Goal: Information Seeking & Learning: Check status

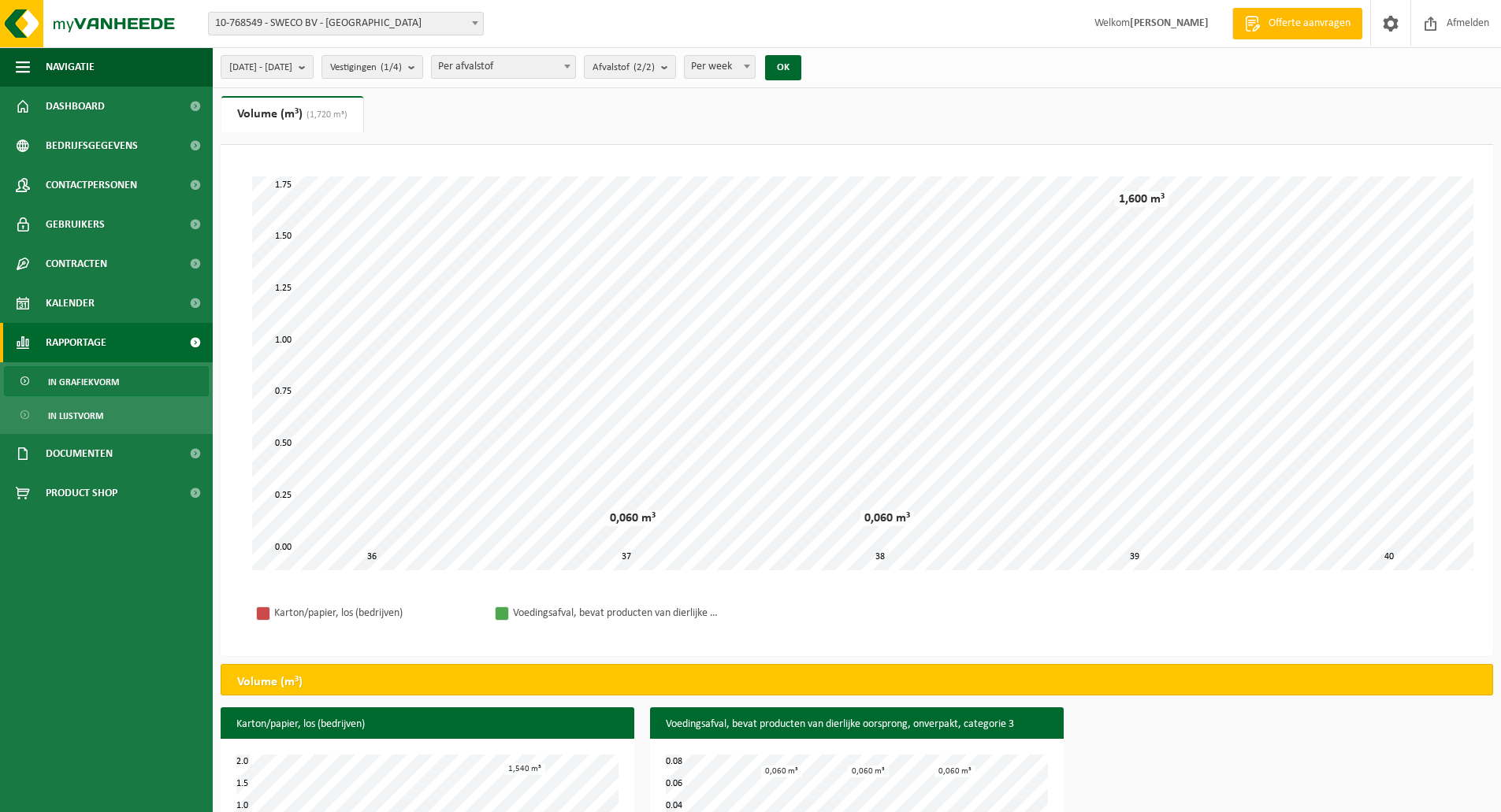
select select "1"
click at [313, 71] on b "submit" at bounding box center [306, 67] width 14 height 22
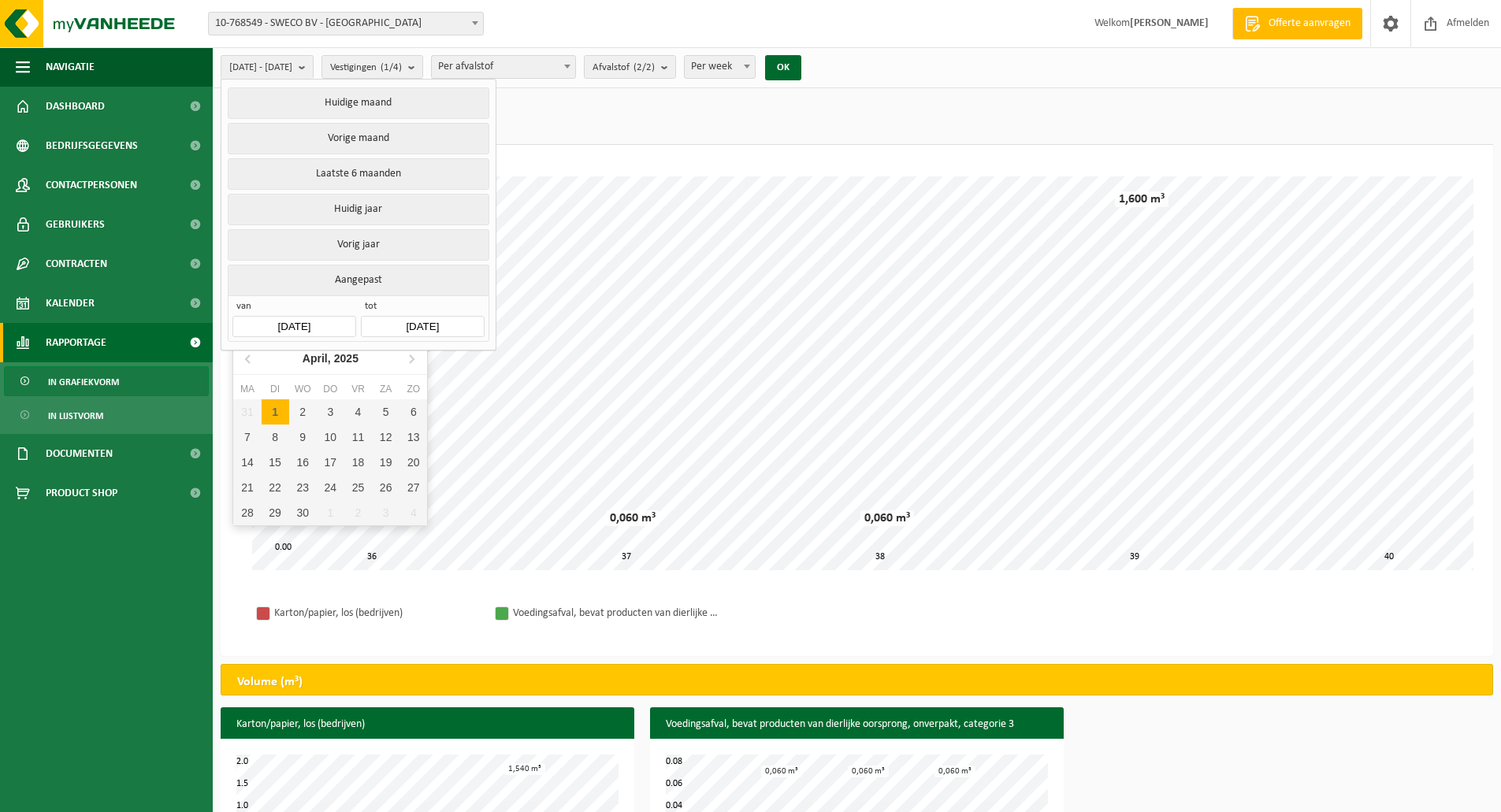
click at [340, 328] on input "2025-09-01" at bounding box center [294, 326] width 123 height 21
click at [414, 359] on icon at bounding box center [412, 359] width 4 height 8
click at [337, 406] on div "1" at bounding box center [330, 412] width 28 height 25
type input "[DATE]"
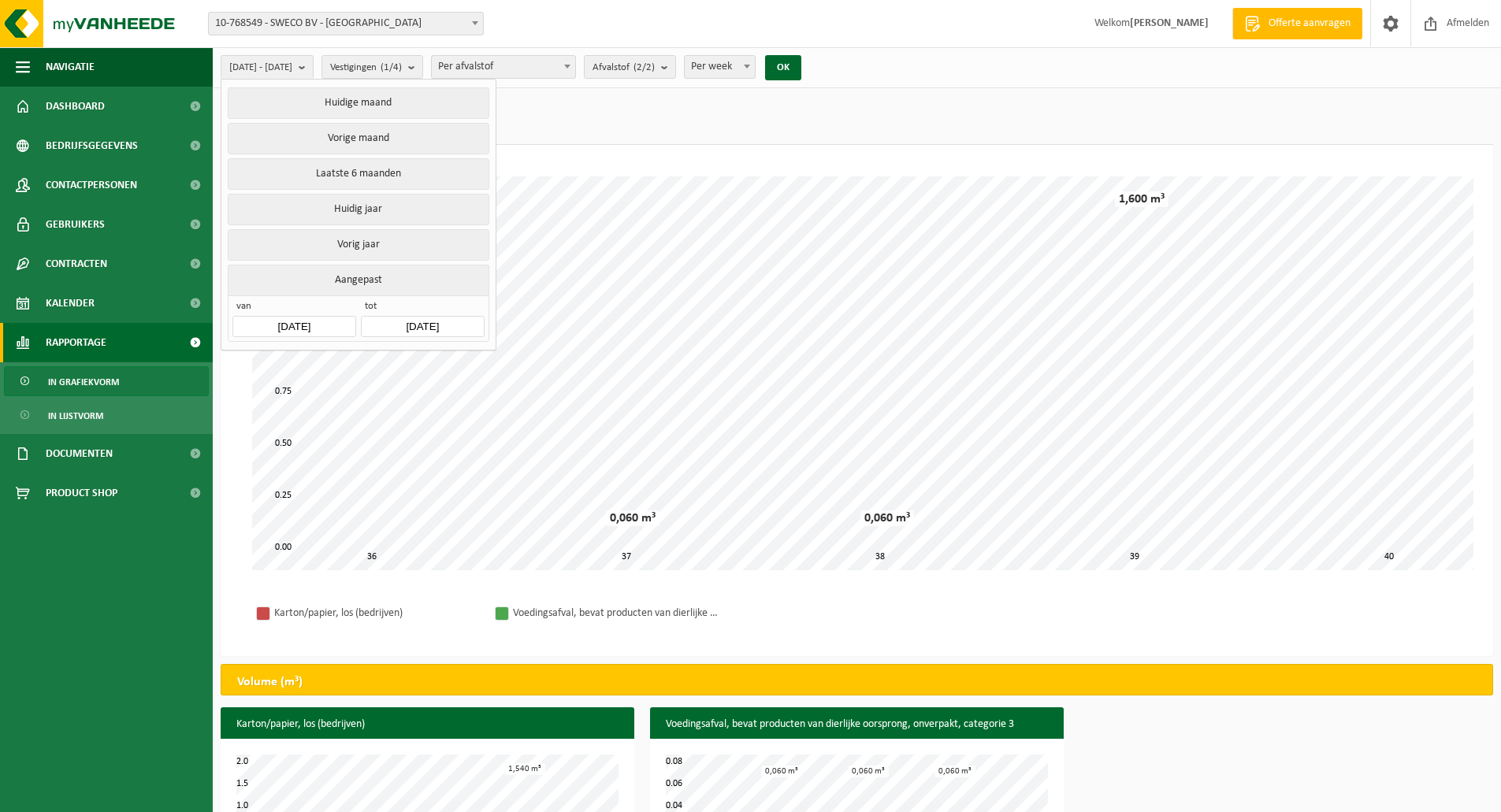
click at [882, 53] on div "2025-05-01 - 2025-09-29 Huidige maand Vorige maand Laatste 6 maanden Huidig jaa…" at bounding box center [857, 68] width 1288 height 41
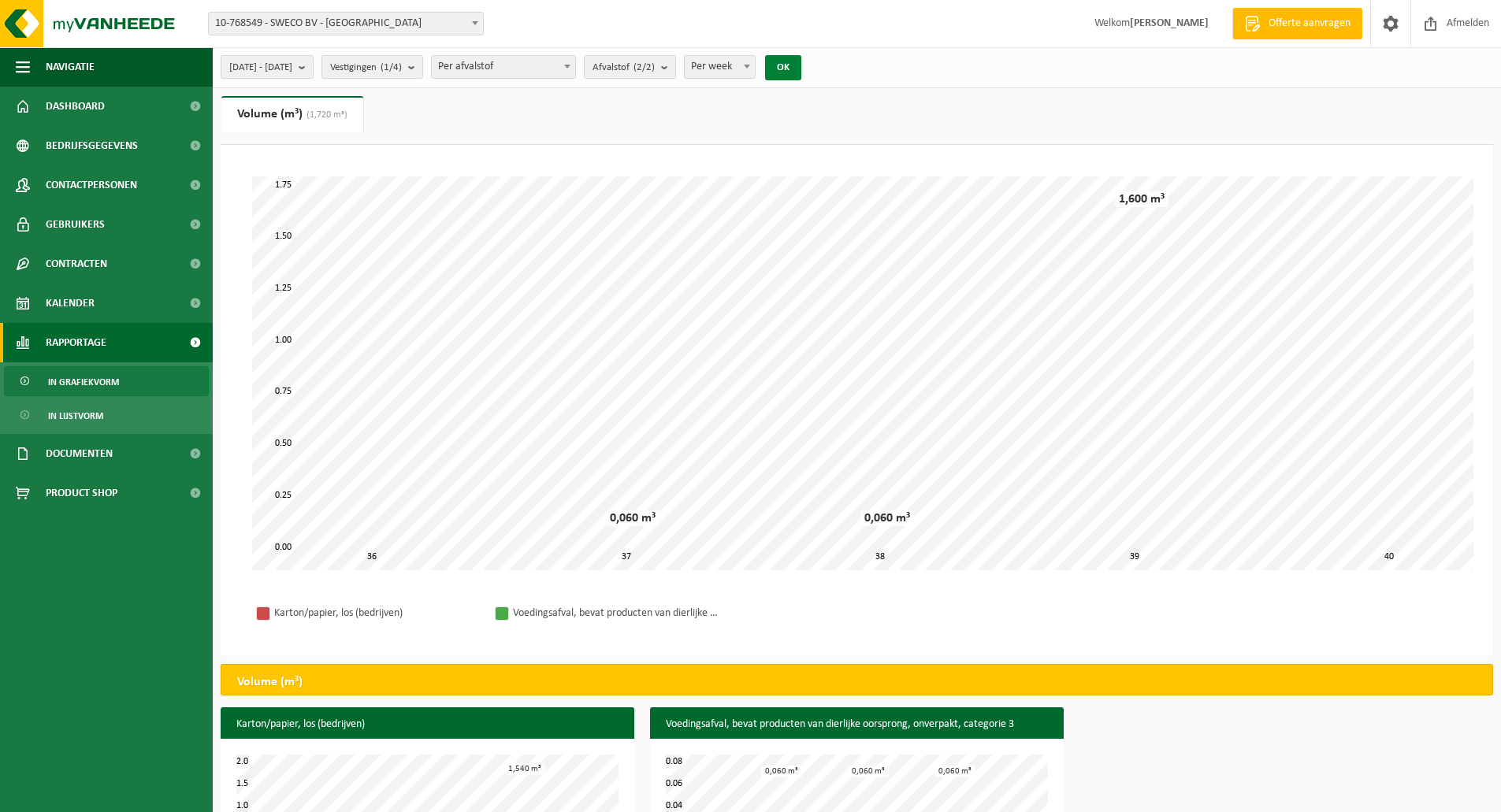
click at [801, 65] on button "OK" at bounding box center [783, 68] width 37 height 25
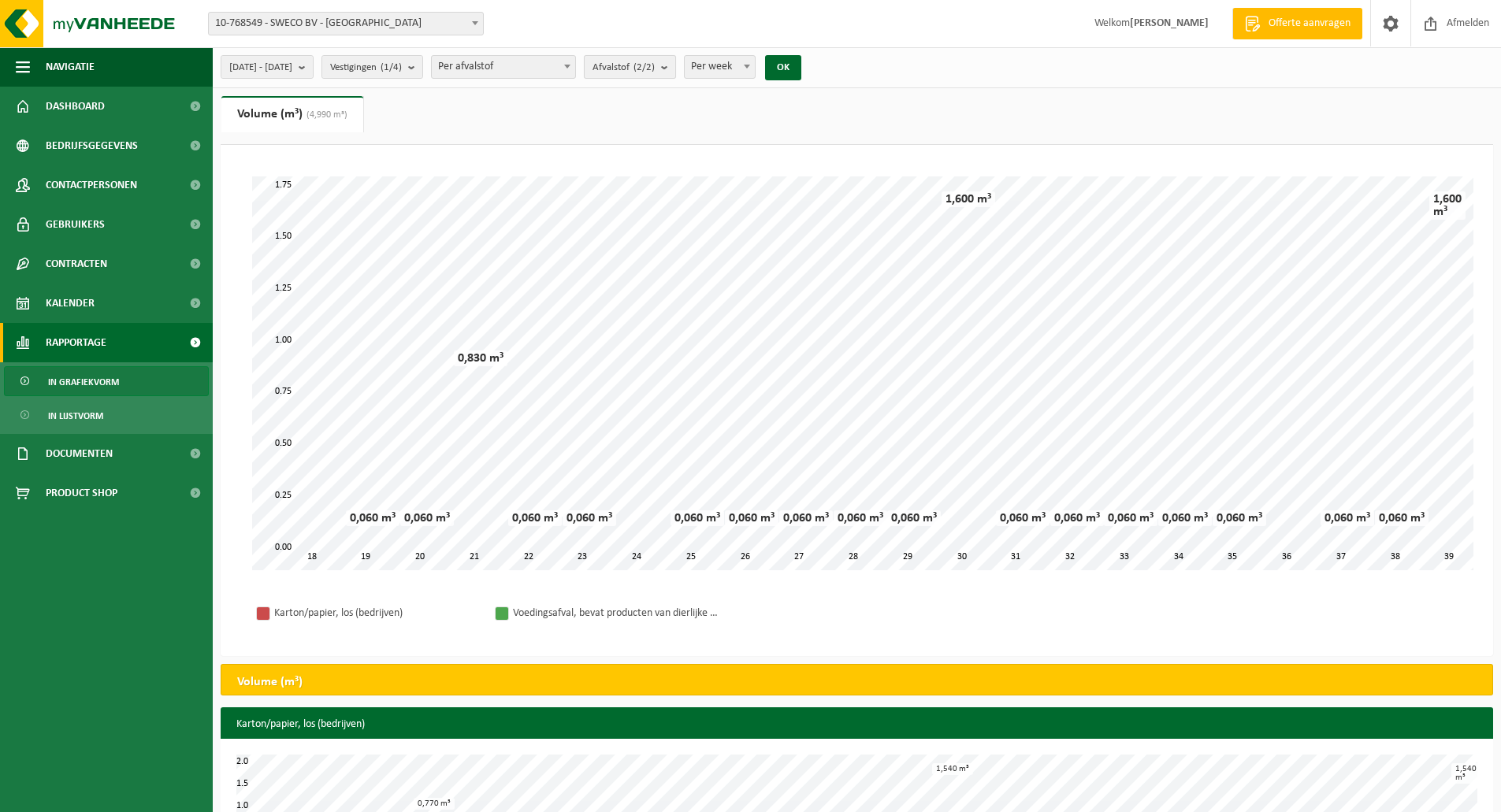
click at [642, 64] on span "Afvalstof (2/2)" at bounding box center [624, 68] width 62 height 24
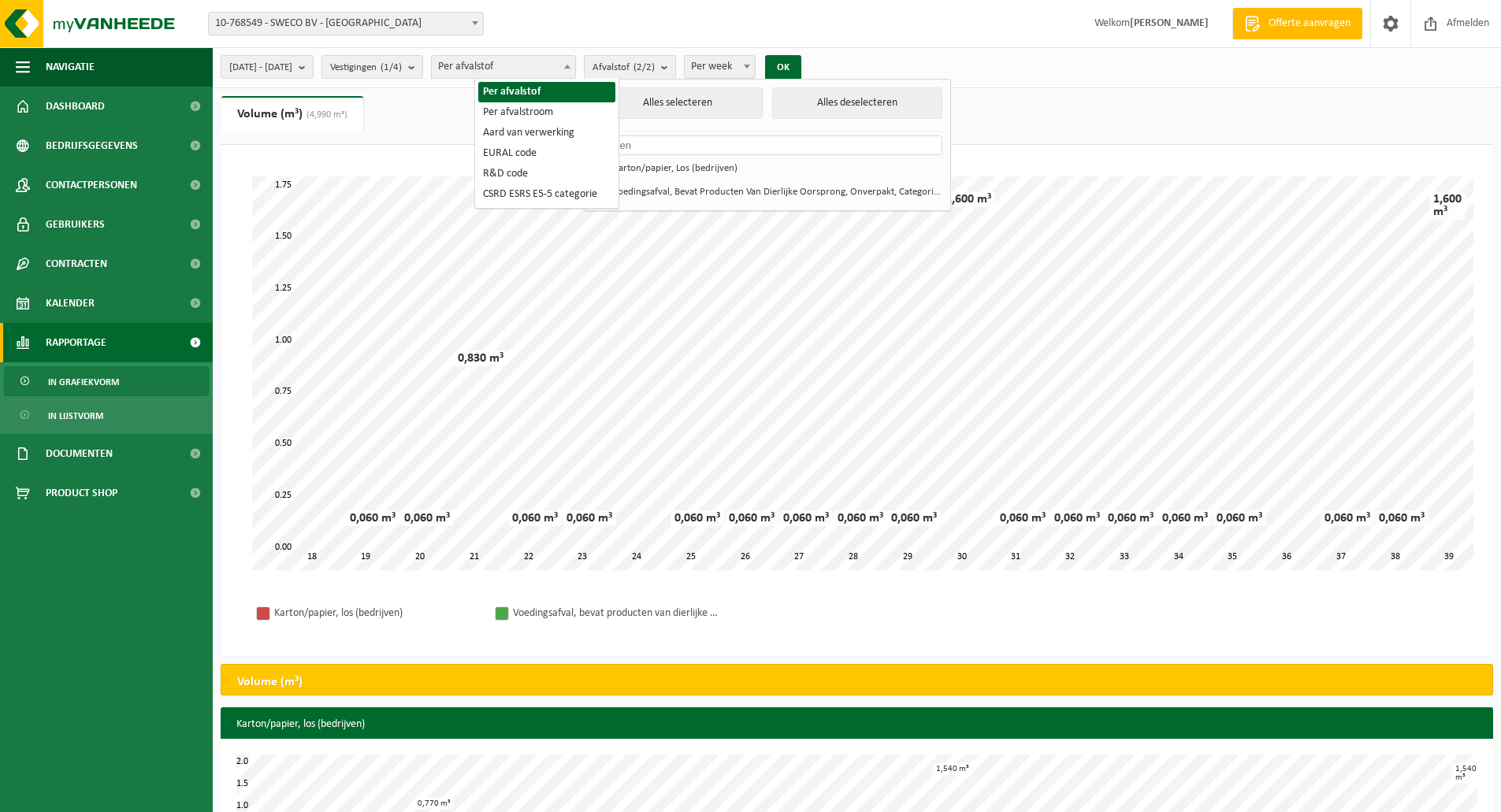
click at [570, 67] on b at bounding box center [567, 66] width 6 height 4
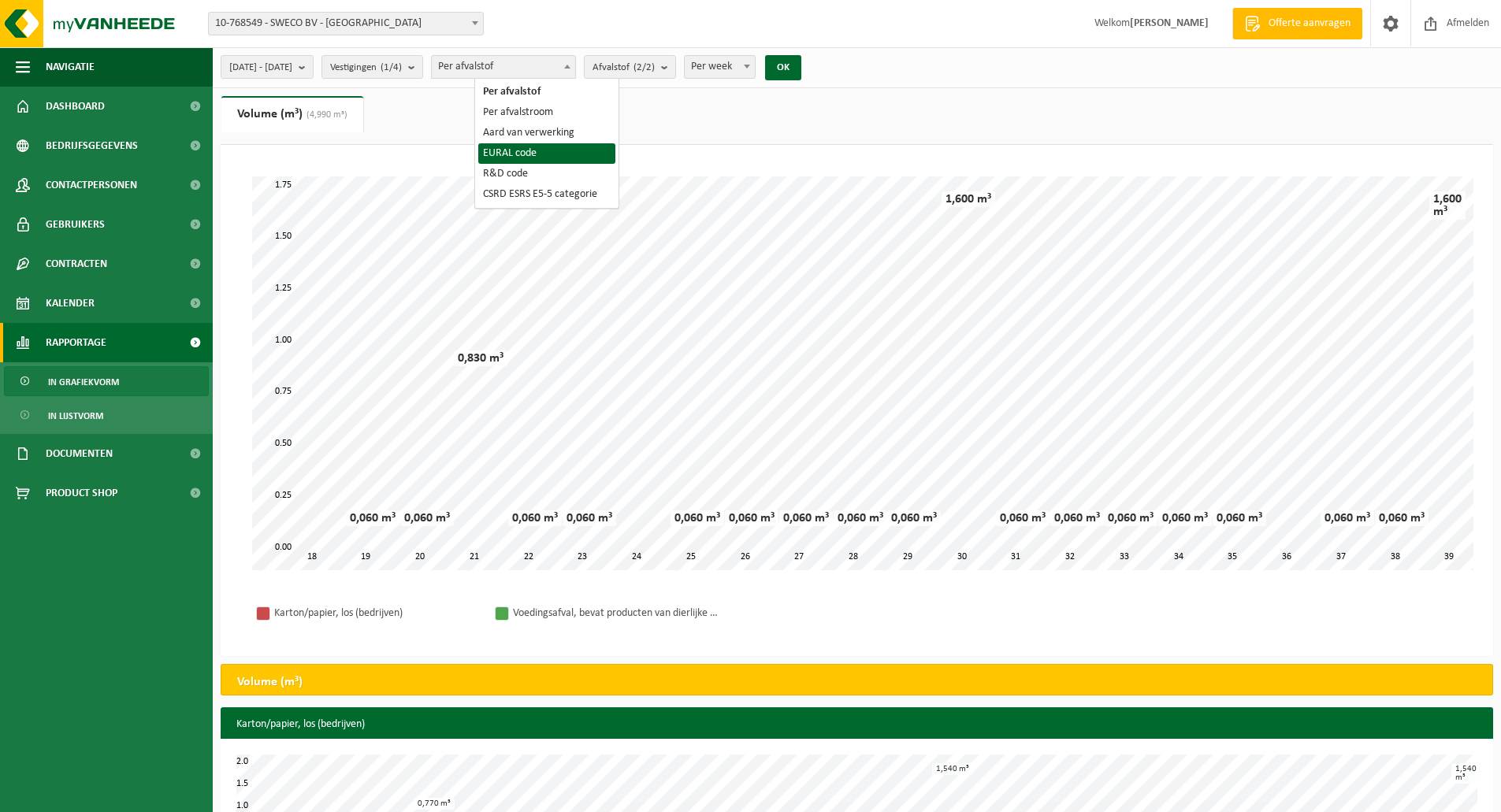
select select "5"
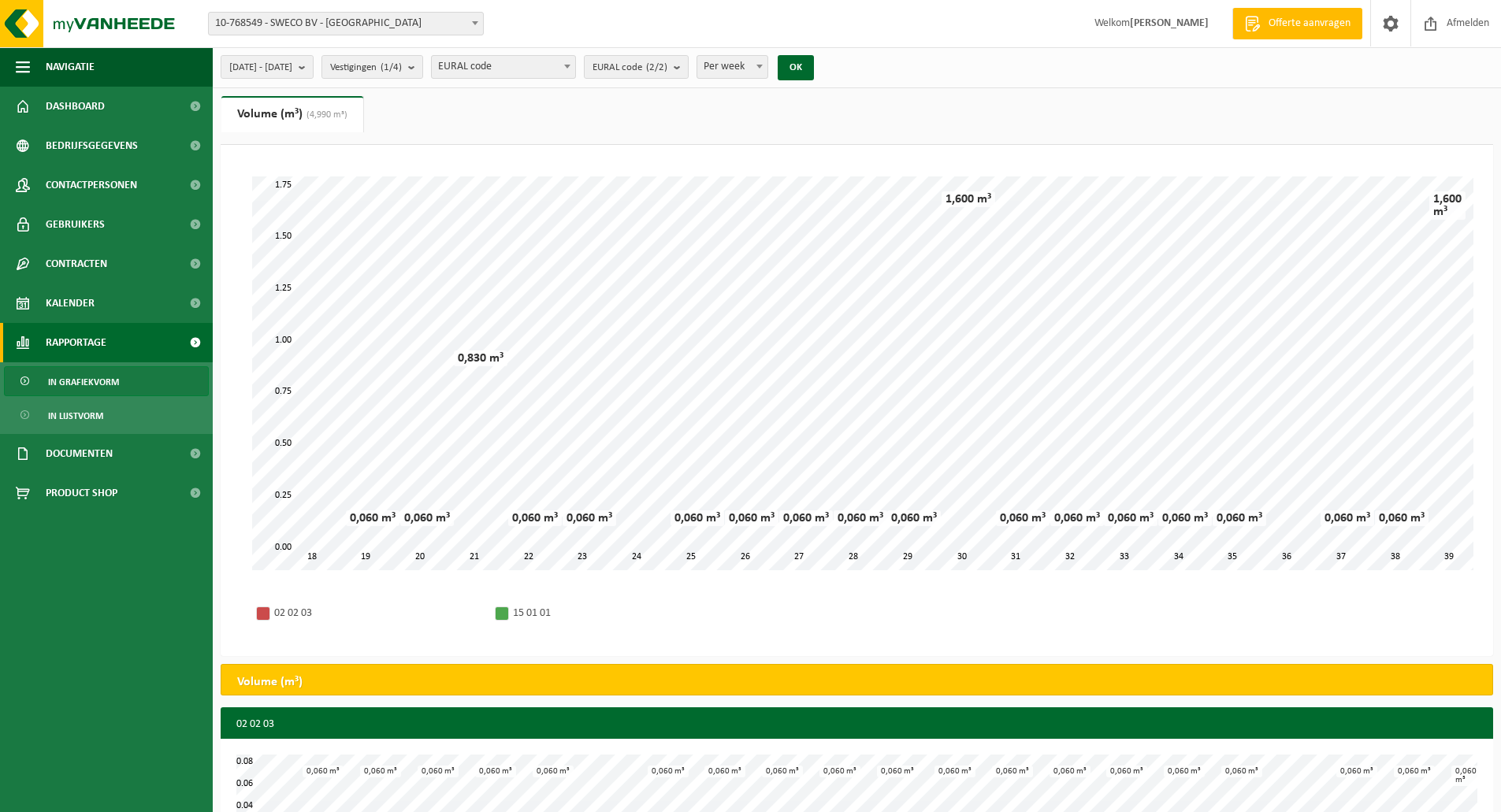
click at [78, 390] on span "In grafiekvorm" at bounding box center [84, 382] width 71 height 30
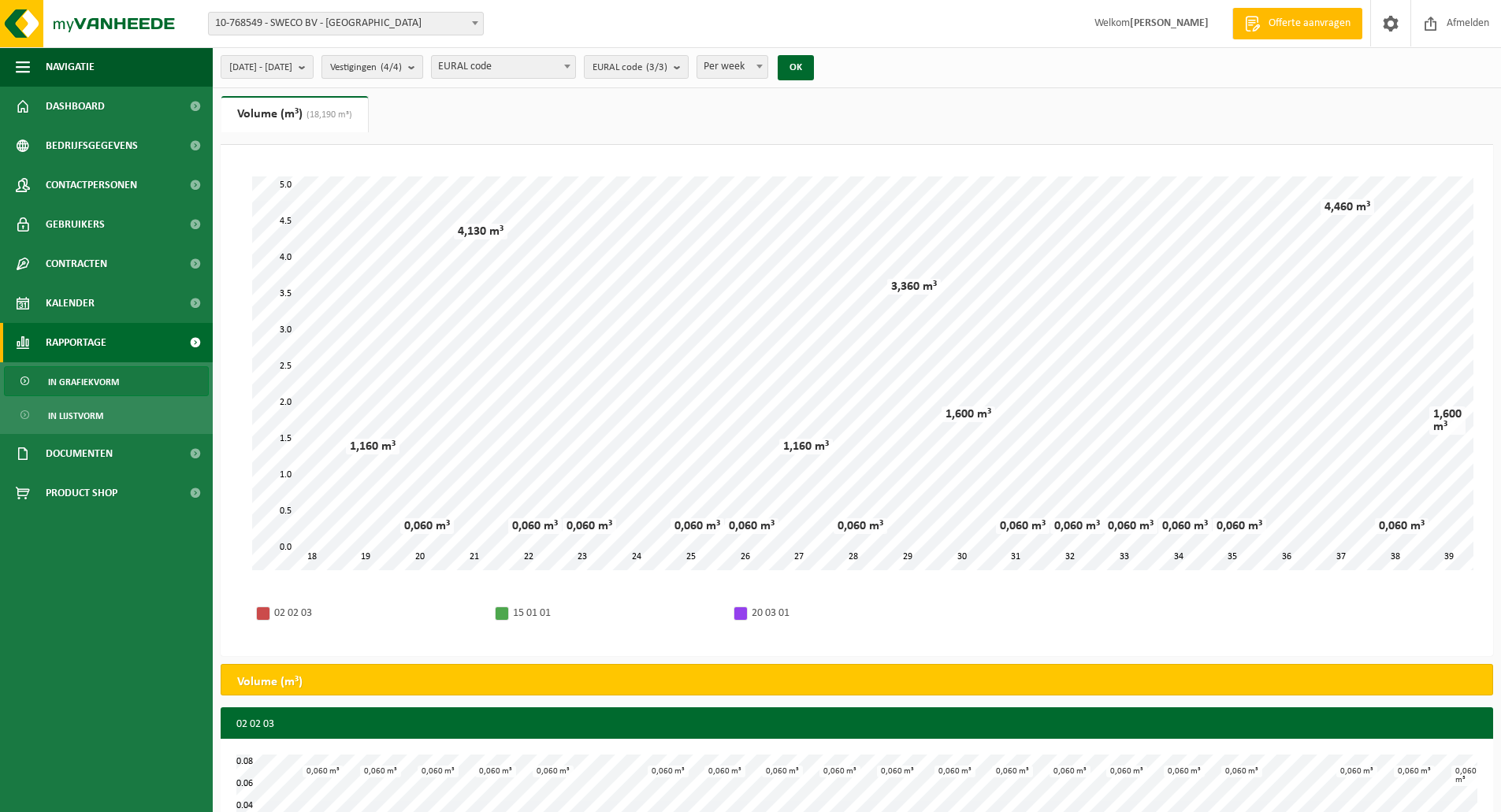
click at [422, 62] on b "submit" at bounding box center [415, 67] width 14 height 22
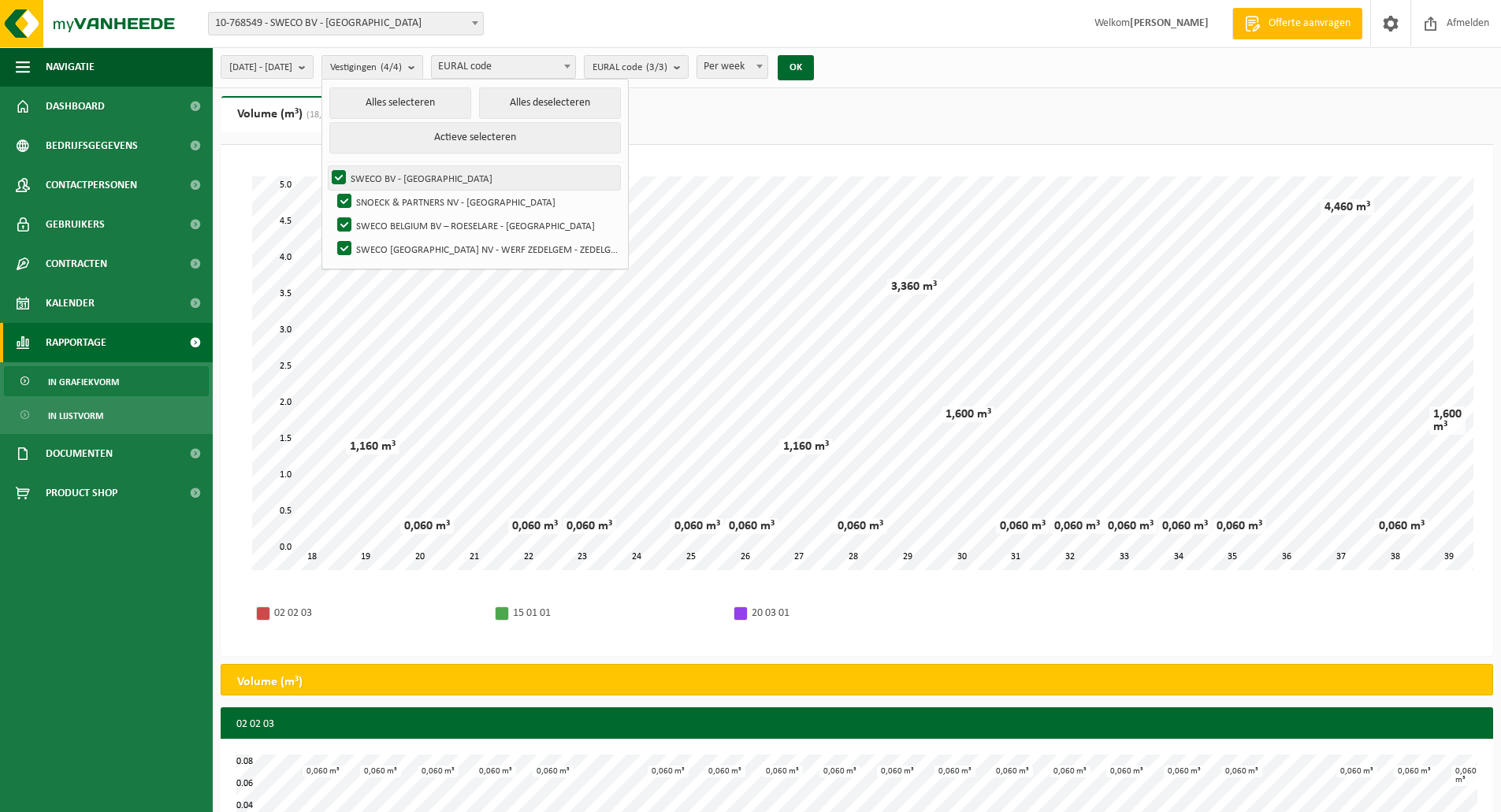
click at [376, 176] on label "SWECO BV - [GEOGRAPHIC_DATA]" at bounding box center [474, 177] width 291 height 24
click at [326, 166] on input "SWECO BV - [GEOGRAPHIC_DATA]" at bounding box center [325, 166] width 1 height 1
checkbox input "false"
click at [378, 218] on label "SWECO BELGIUM BV – ROESELARE - [GEOGRAPHIC_DATA]" at bounding box center [478, 226] width 287 height 24
click at [332, 214] on input "SWECO BELGIUM BV – ROESELARE - [GEOGRAPHIC_DATA]" at bounding box center [331, 213] width 1 height 1
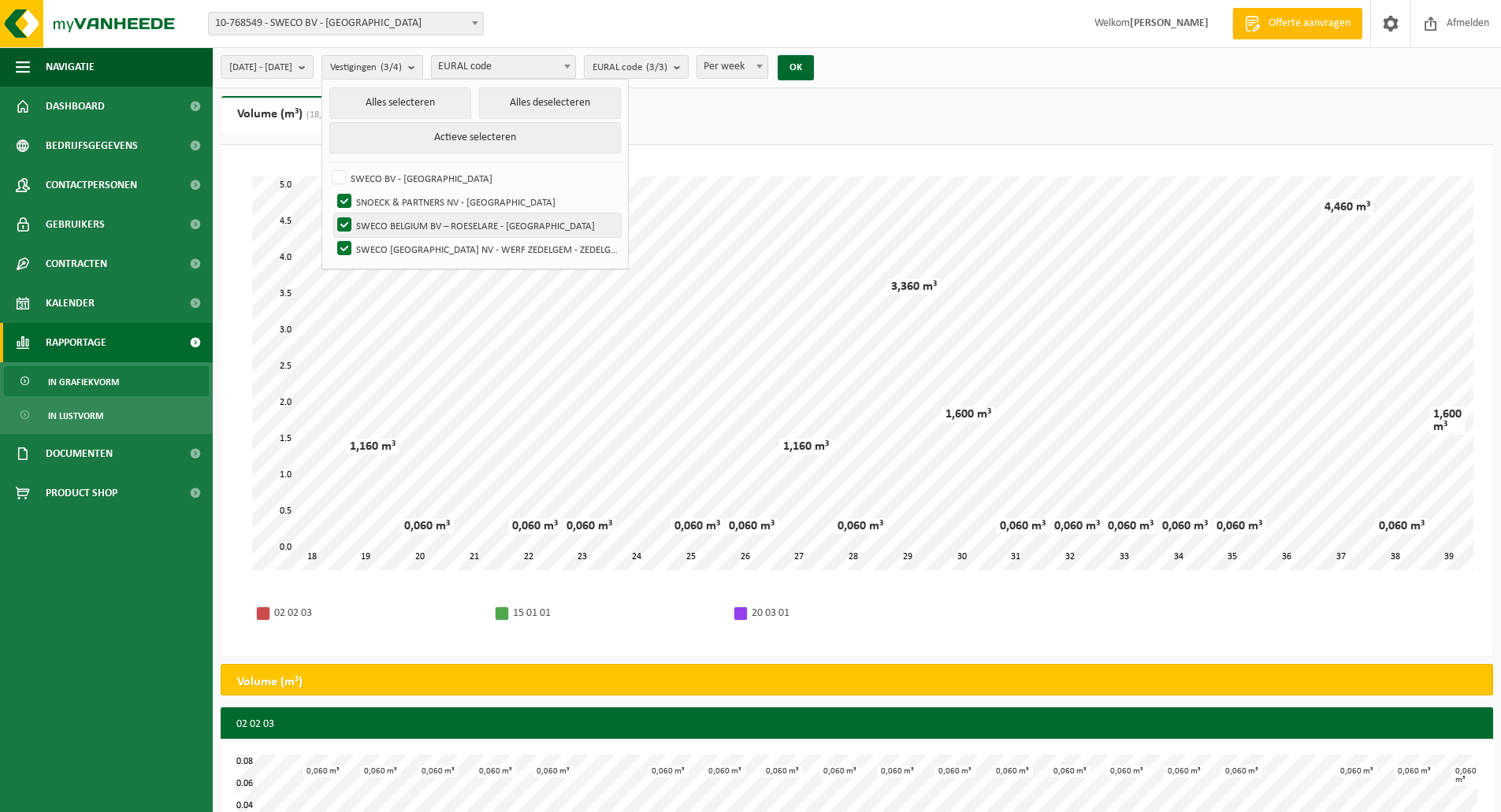
checkbox input "false"
click at [390, 244] on label "SWECO [GEOGRAPHIC_DATA] NV - WERF ZEDELGEM - ZEDELGEM" at bounding box center [478, 249] width 287 height 24
click at [332, 237] on input "SWECO [GEOGRAPHIC_DATA] NV - WERF ZEDELGEM - ZEDELGEM" at bounding box center [331, 236] width 1 height 1
checkbox input "false"
click at [939, 61] on div "2025-05-01 - 2025-09-29 Huidige maand Vorige maand Laatste 6 maanden Huidig jaa…" at bounding box center [857, 68] width 1288 height 41
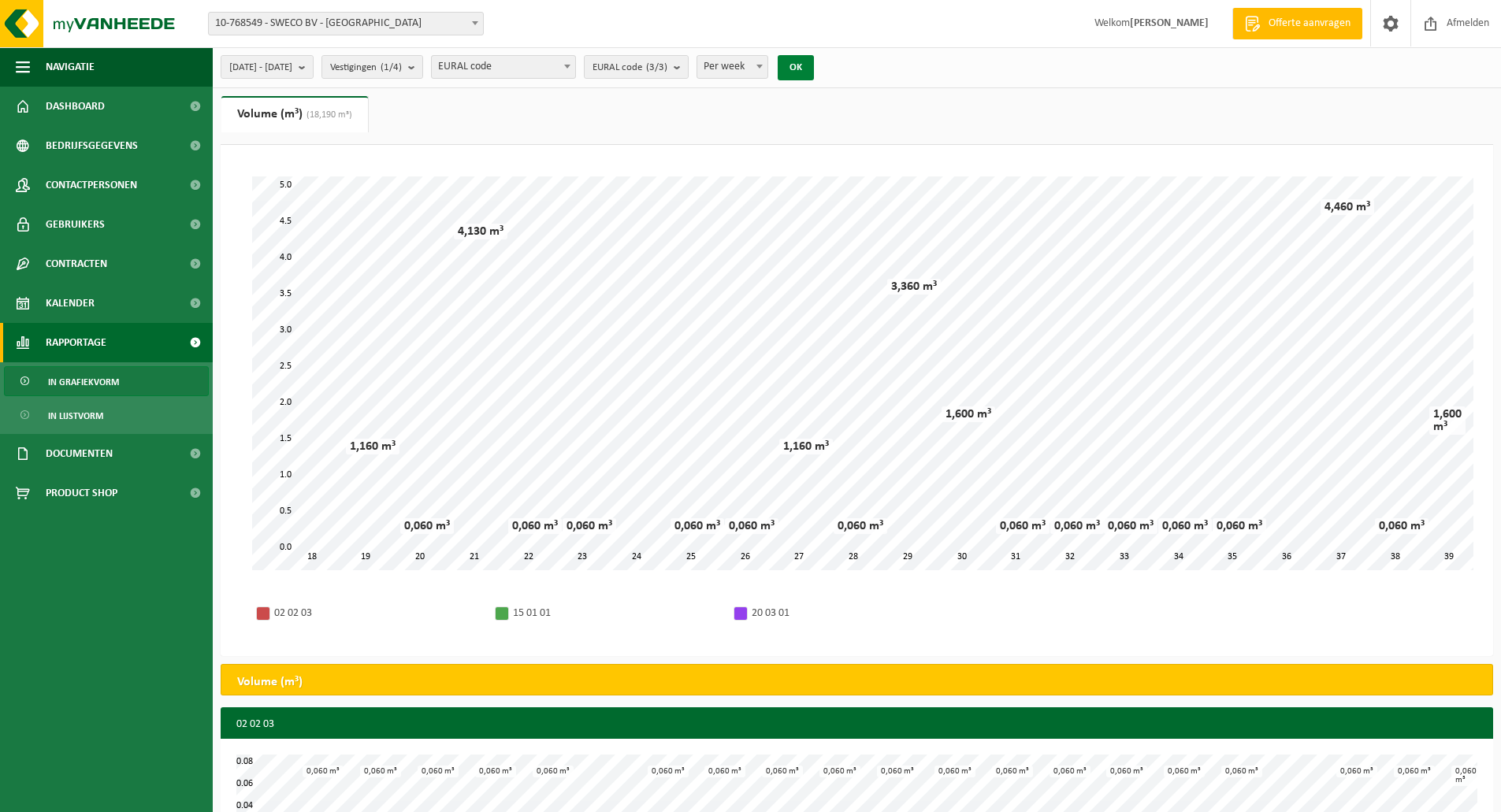
click at [814, 65] on button "OK" at bounding box center [795, 68] width 37 height 25
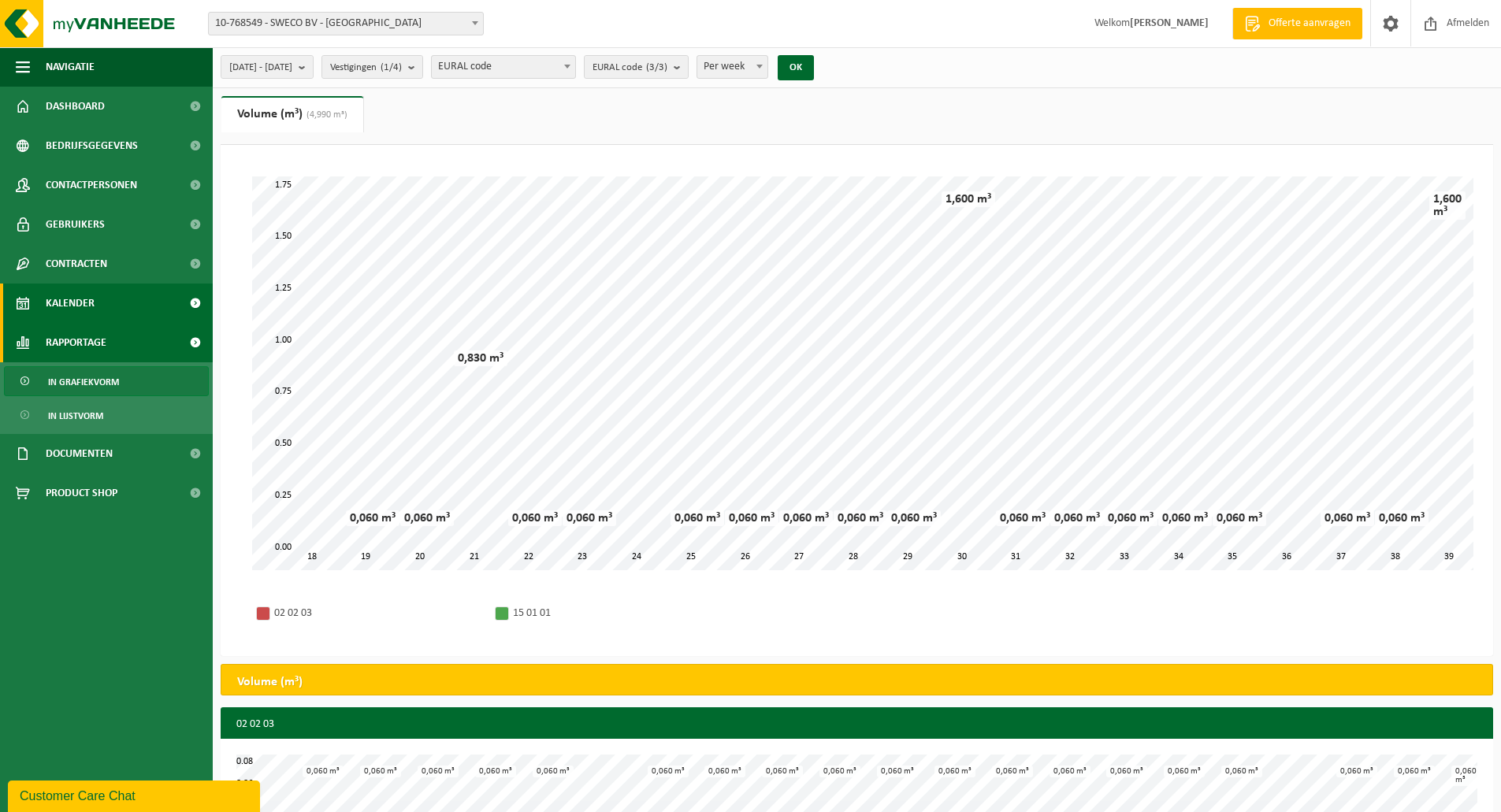
click at [127, 305] on link "Kalender" at bounding box center [106, 303] width 213 height 39
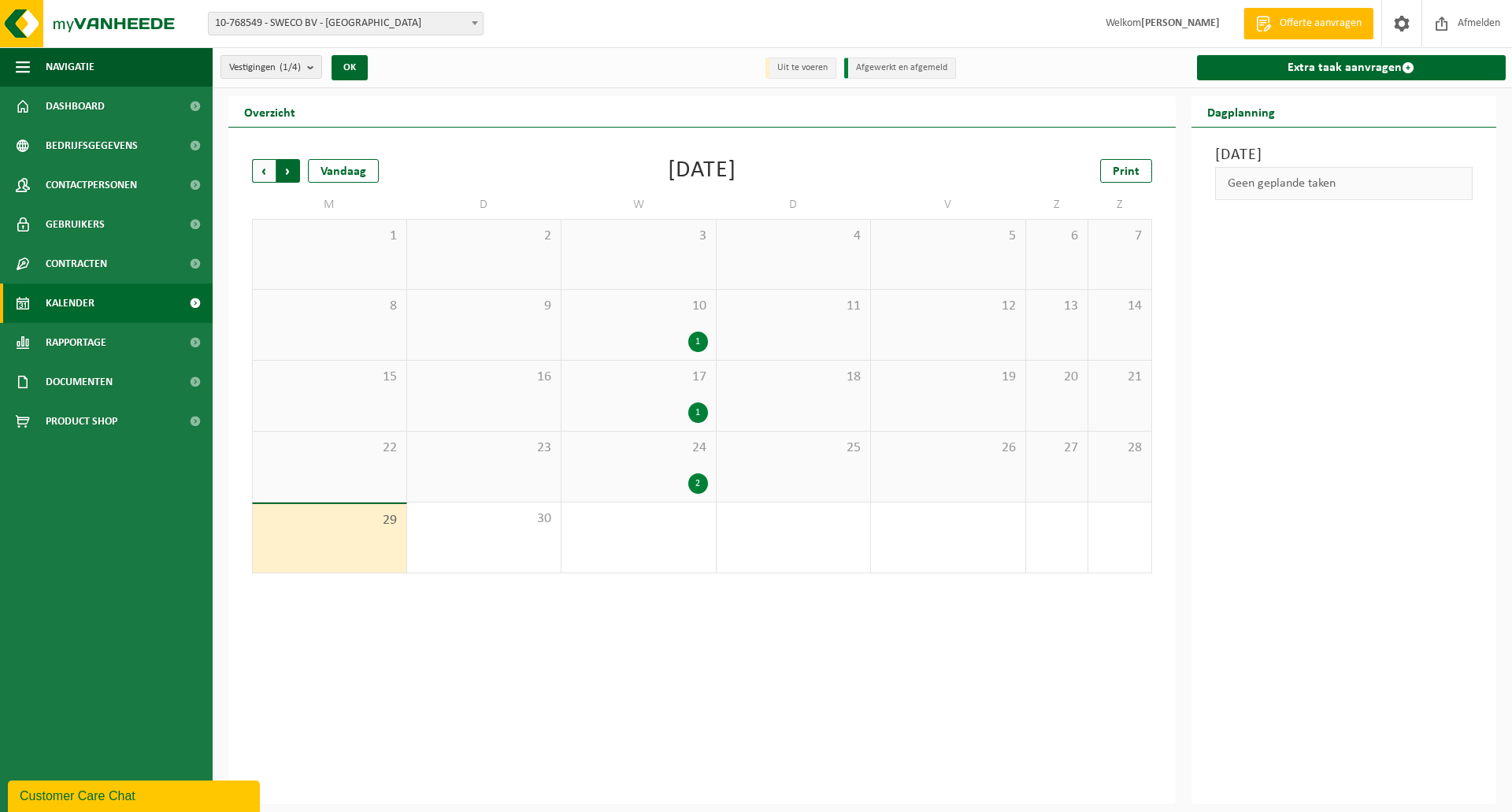
click at [268, 170] on span "Vorige" at bounding box center [264, 171] width 24 height 24
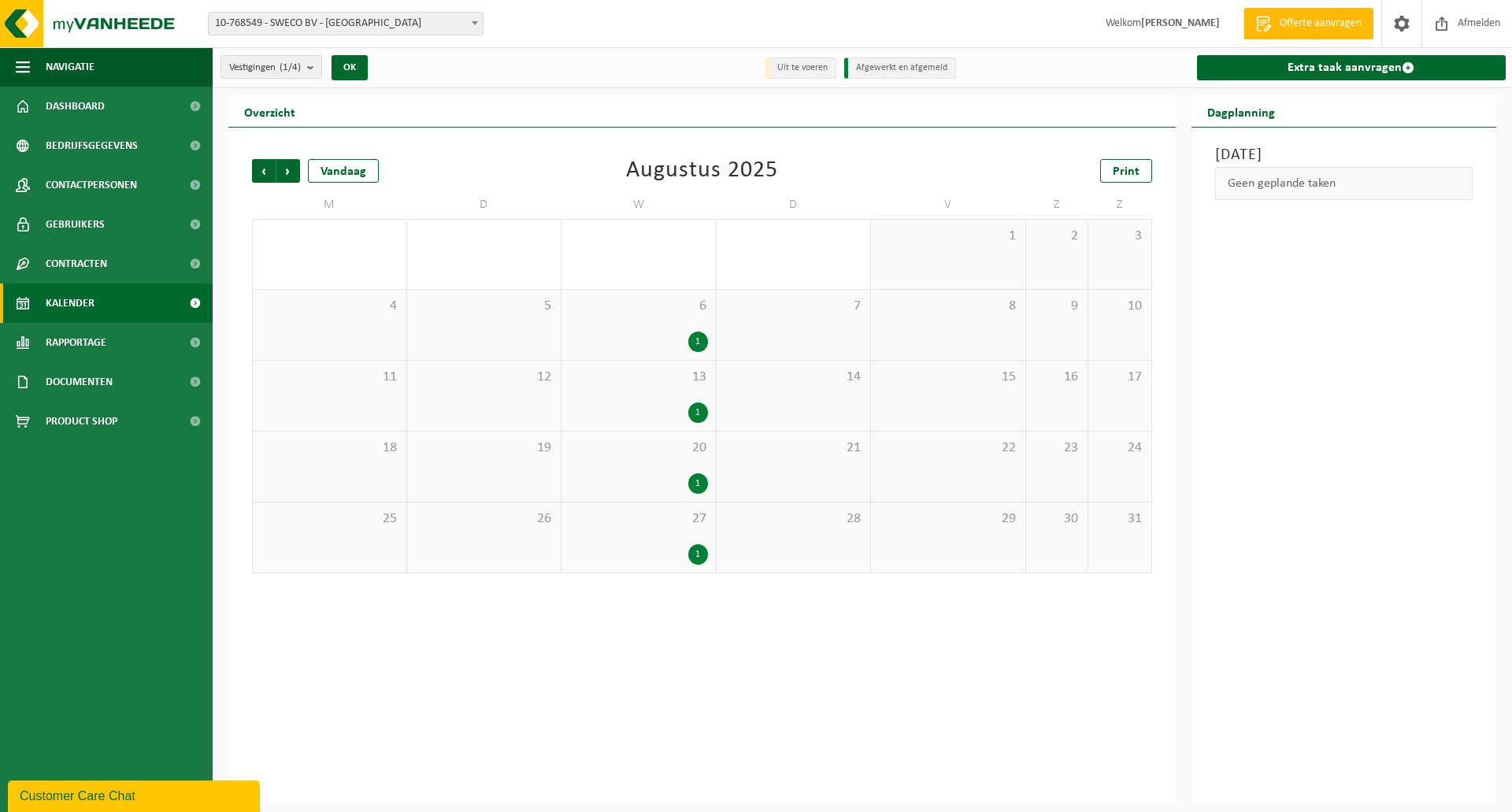
click at [268, 170] on span "Vorige" at bounding box center [264, 171] width 24 height 24
click at [292, 170] on span "Volgende" at bounding box center [288, 171] width 24 height 24
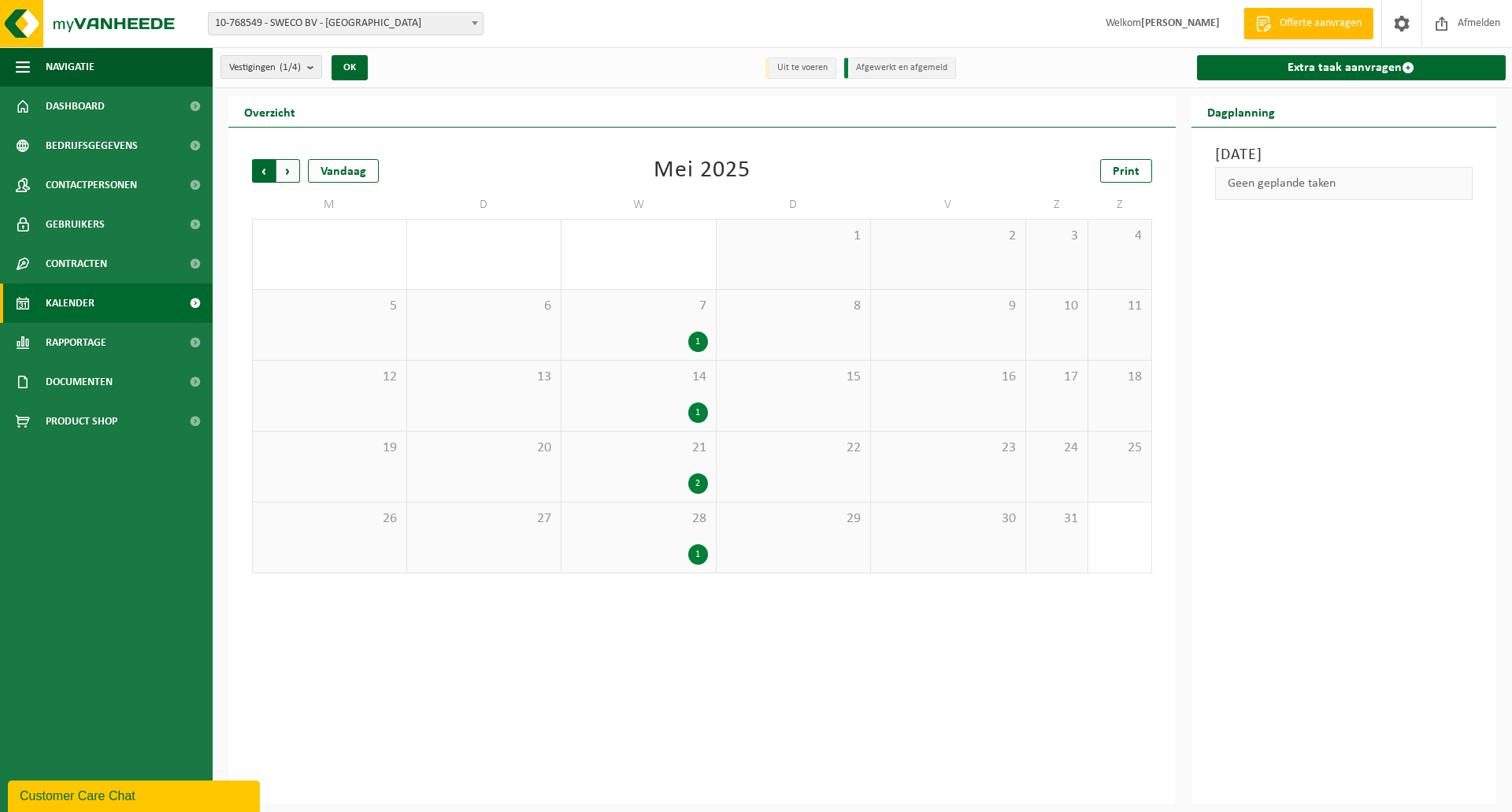
click at [295, 172] on span "Volgende" at bounding box center [288, 171] width 24 height 24
click at [280, 172] on span "Volgende" at bounding box center [288, 171] width 24 height 24
click at [296, 176] on span "Volgende" at bounding box center [288, 171] width 24 height 24
click at [1411, 503] on div "Maandag 29 september 2025 Geen geplande taken" at bounding box center [1344, 465] width 306 height 677
click at [295, 173] on span "Volgende" at bounding box center [288, 171] width 24 height 24
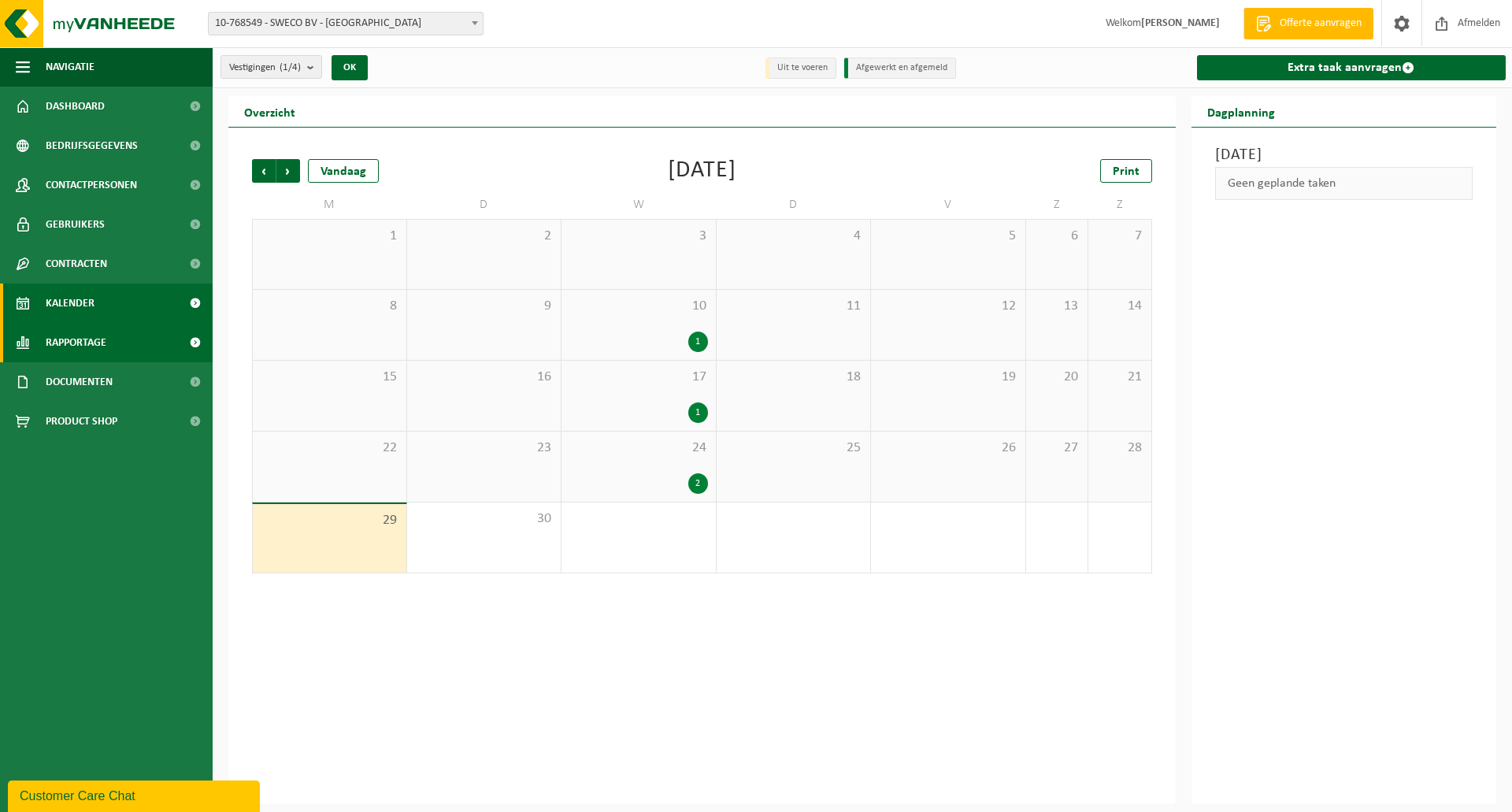
click at [118, 342] on link "Rapportage" at bounding box center [106, 342] width 213 height 39
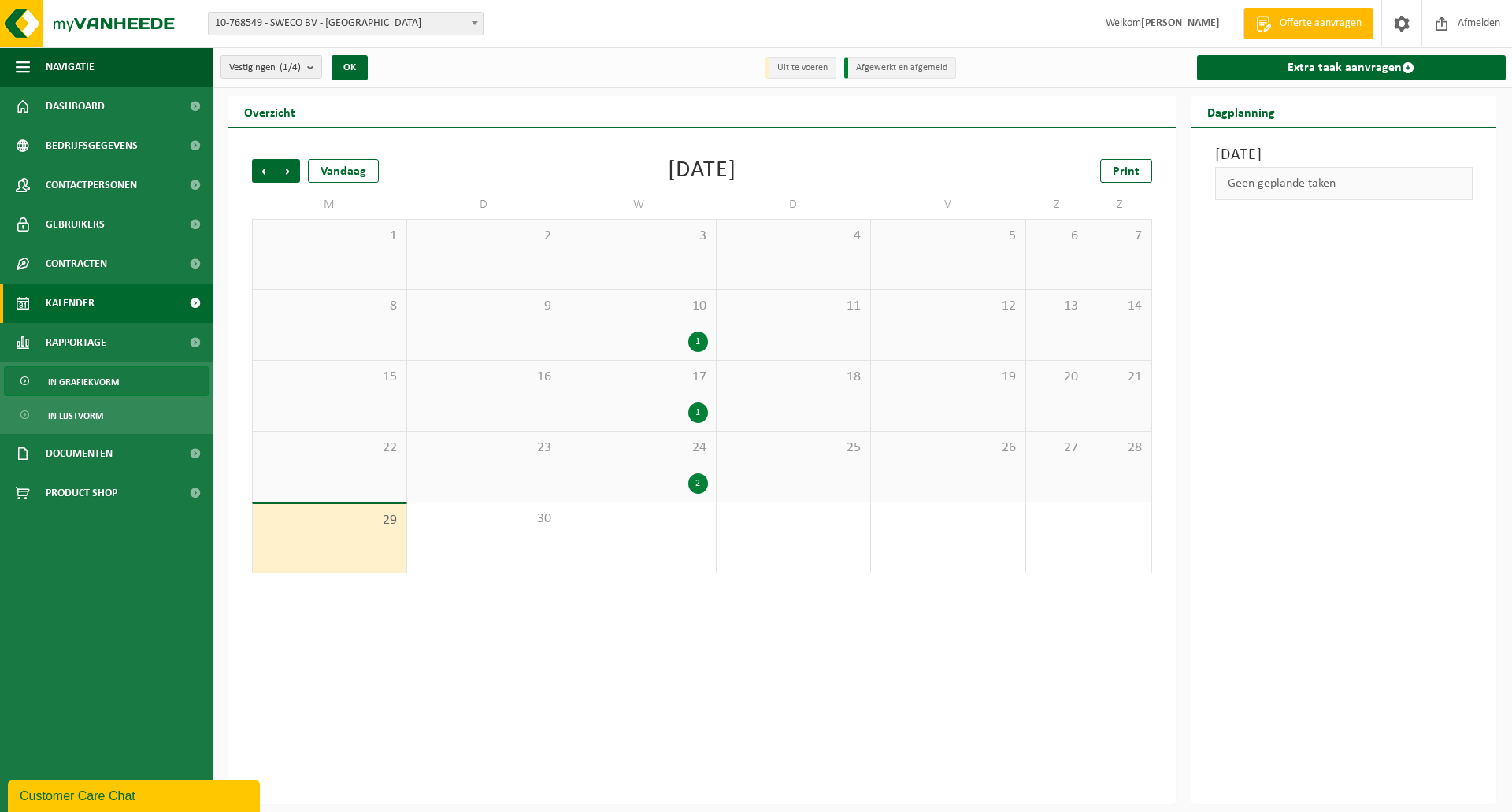
click at [85, 386] on span "In grafiekvorm" at bounding box center [84, 382] width 71 height 30
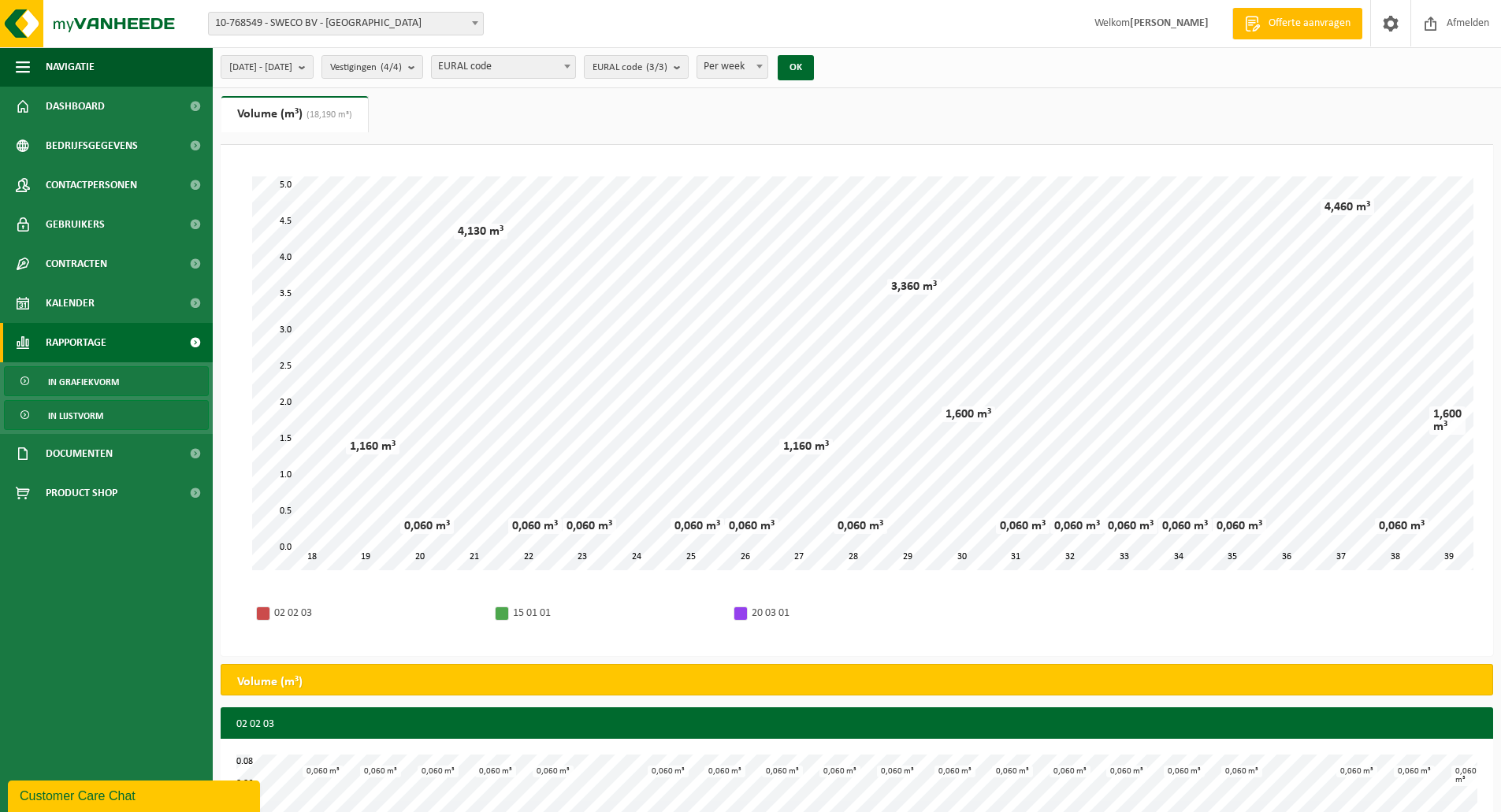
click at [87, 423] on span "In lijstvorm" at bounding box center [76, 416] width 55 height 30
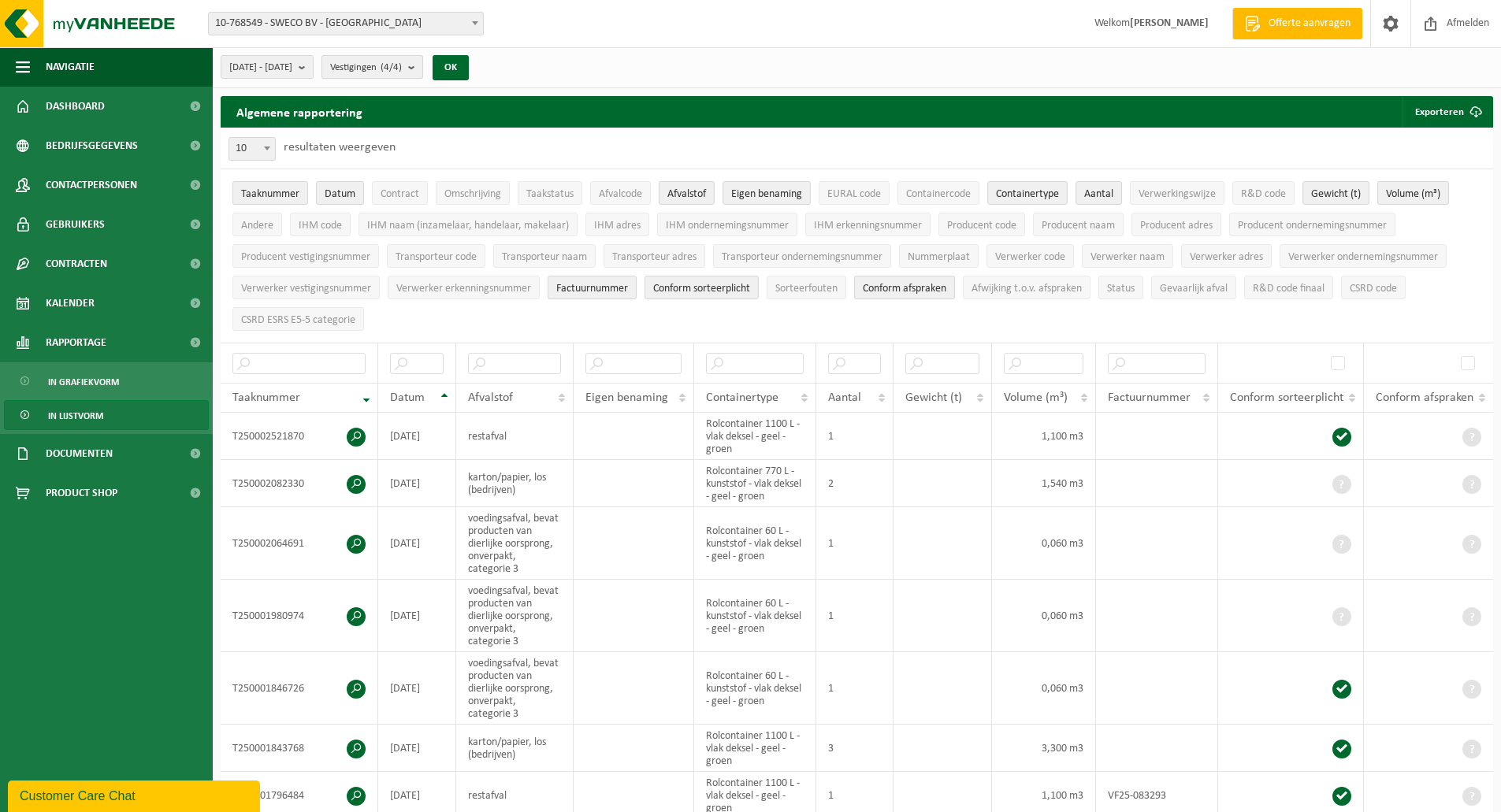
click at [402, 77] on span "Vestigingen (4/4)" at bounding box center [365, 68] width 71 height 24
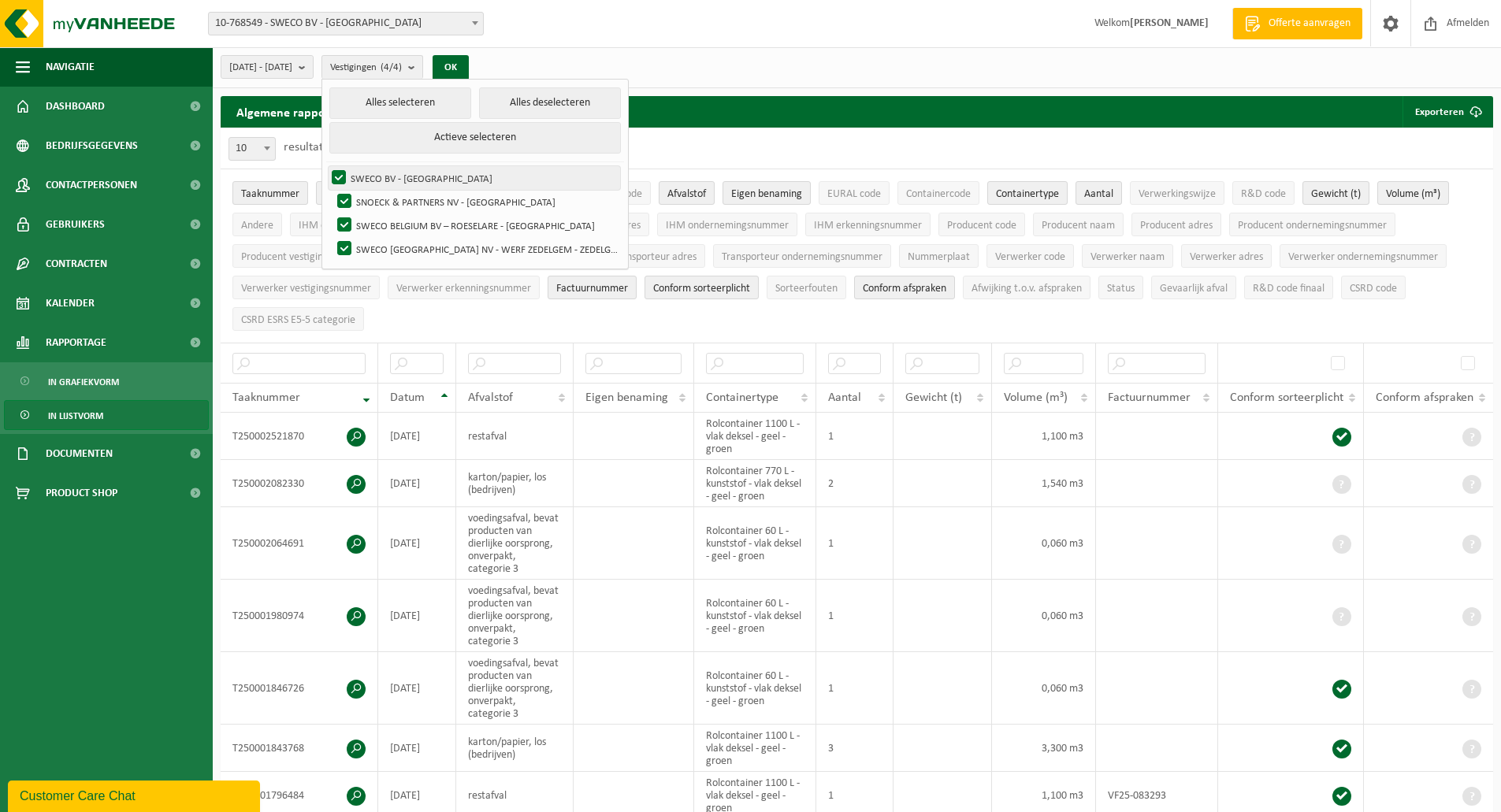
click at [387, 172] on label "SWECO BV - [GEOGRAPHIC_DATA]" at bounding box center [474, 177] width 291 height 24
click at [326, 166] on input "SWECO BV - [GEOGRAPHIC_DATA]" at bounding box center [325, 166] width 1 height 1
checkbox input "false"
click at [388, 198] on label "SNOECK & PARTNERS NV - [GEOGRAPHIC_DATA]" at bounding box center [478, 201] width 287 height 24
click at [332, 190] on input "SNOECK & PARTNERS NV - [GEOGRAPHIC_DATA]" at bounding box center [331, 189] width 1 height 1
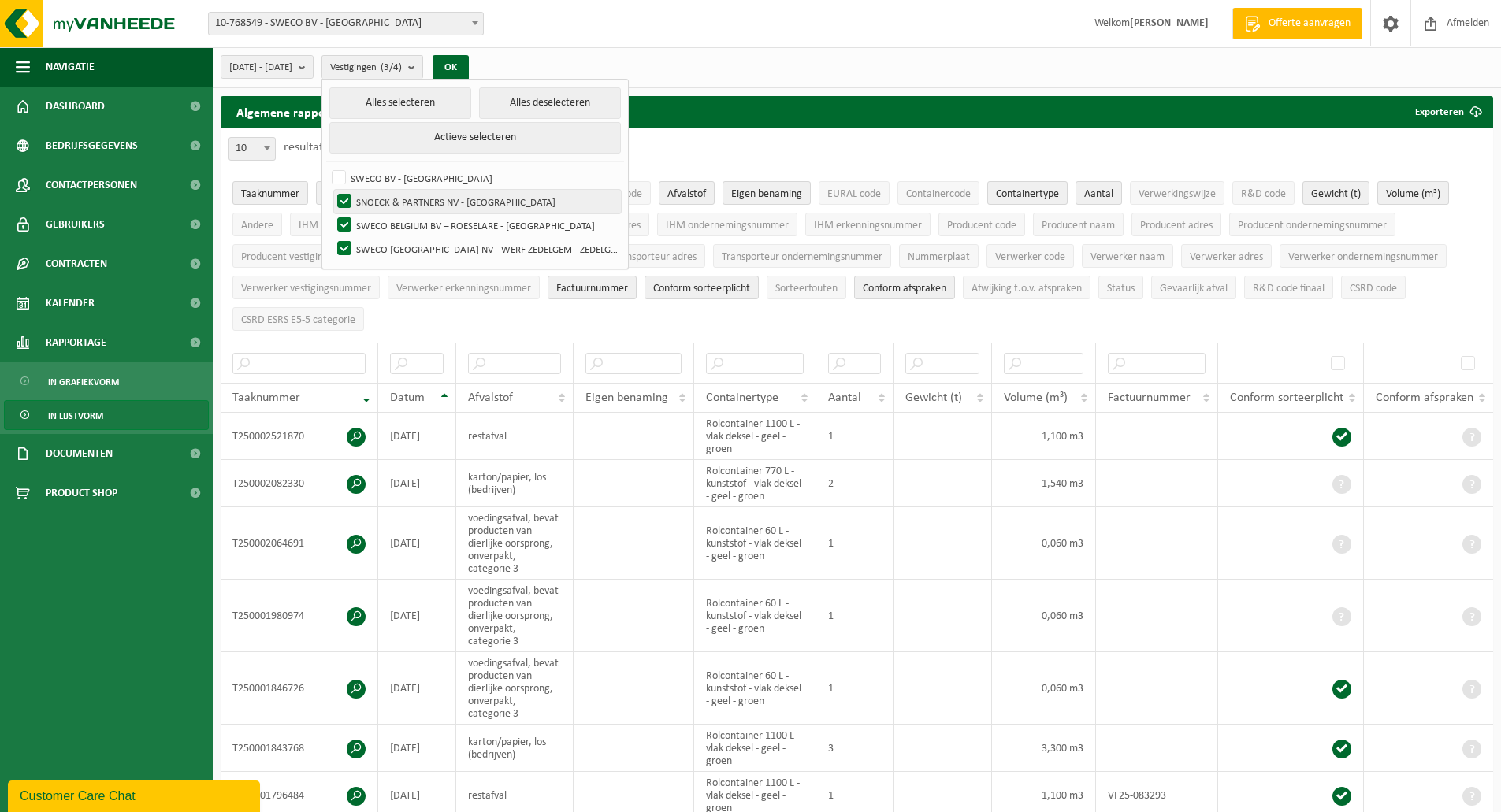
checkbox input "false"
drag, startPoint x: 387, startPoint y: 227, endPoint x: 390, endPoint y: 241, distance: 14.3
click at [387, 232] on label "SWECO BELGIUM BV – ROESELARE - [GEOGRAPHIC_DATA]" at bounding box center [478, 226] width 287 height 24
click at [332, 214] on input "SWECO BELGIUM BV – ROESELARE - [GEOGRAPHIC_DATA]" at bounding box center [331, 213] width 1 height 1
checkbox input "false"
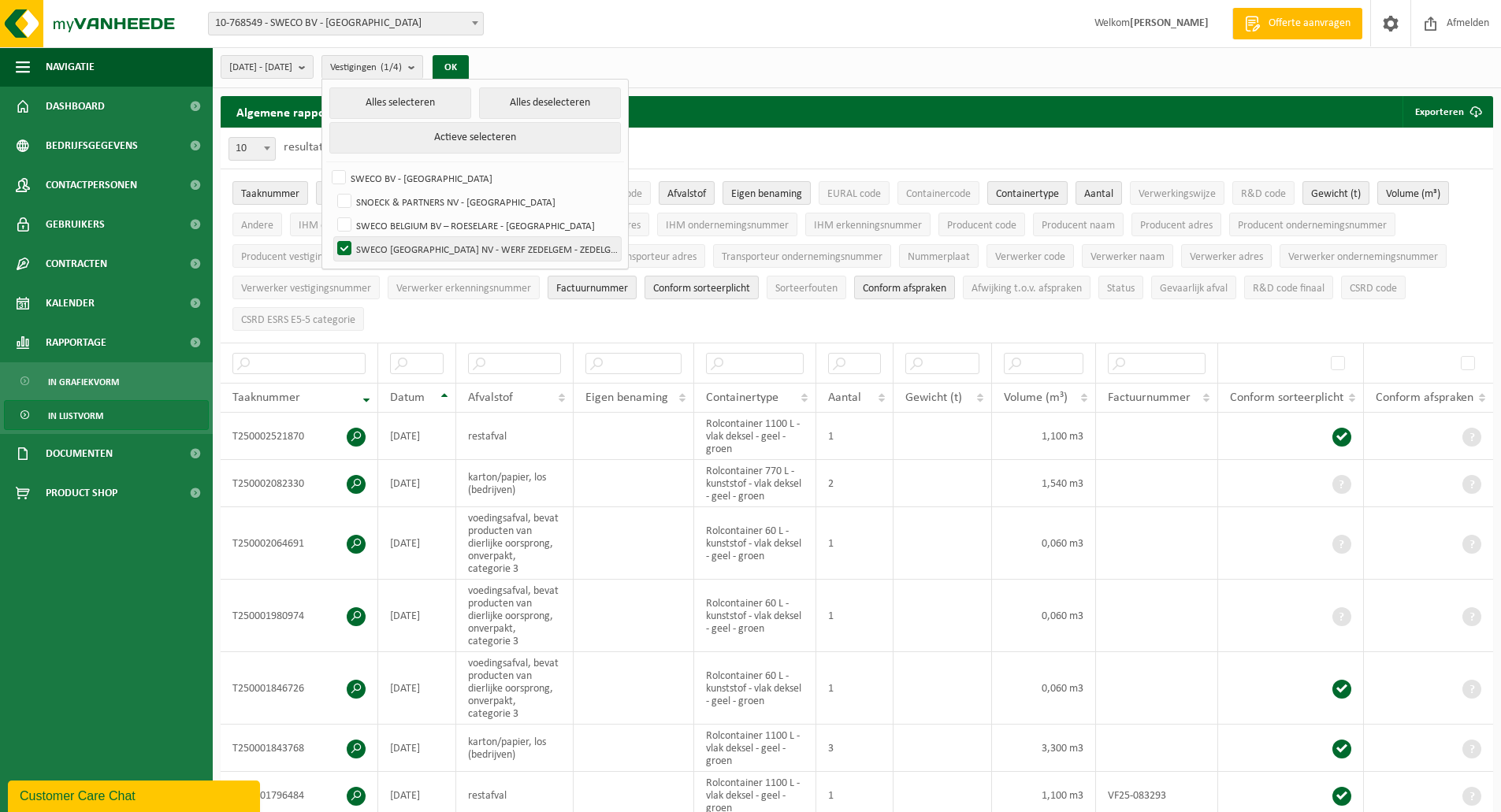
click at [390, 246] on label "SWECO [GEOGRAPHIC_DATA] NV - WERF ZEDELGEM - ZEDELGEM" at bounding box center [478, 249] width 287 height 24
click at [332, 237] on input "SWECO [GEOGRAPHIC_DATA] NV - WERF ZEDELGEM - ZEDELGEM" at bounding box center [331, 236] width 1 height 1
checkbox input "false"
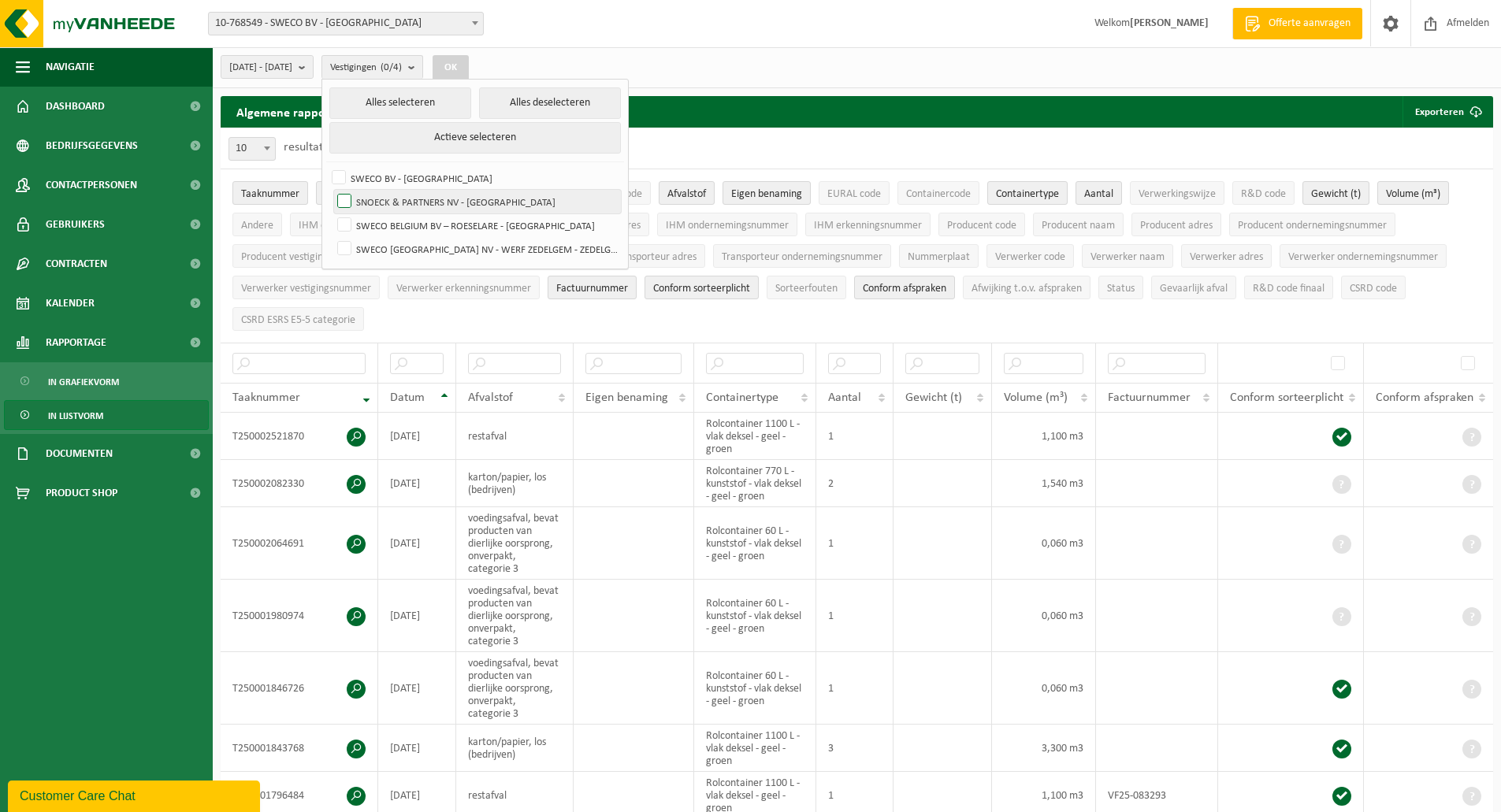
click at [385, 201] on label "SNOECK & PARTNERS NV - [GEOGRAPHIC_DATA]" at bounding box center [478, 201] width 287 height 24
click at [332, 190] on input "SNOECK & PARTNERS NV - [GEOGRAPHIC_DATA]" at bounding box center [331, 189] width 1 height 1
checkbox input "true"
click at [469, 66] on button "OK" at bounding box center [450, 68] width 37 height 25
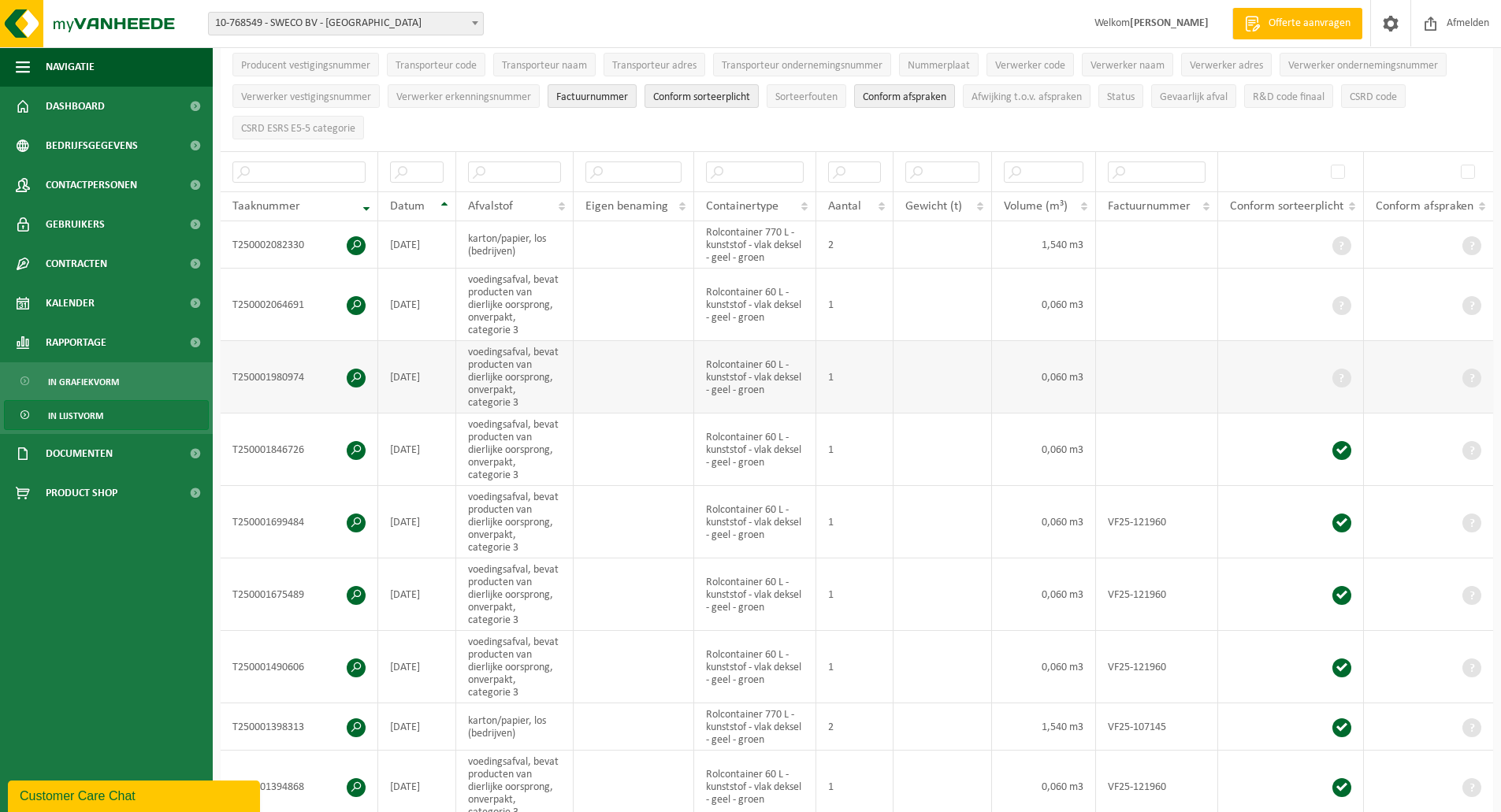
scroll to position [236, 0]
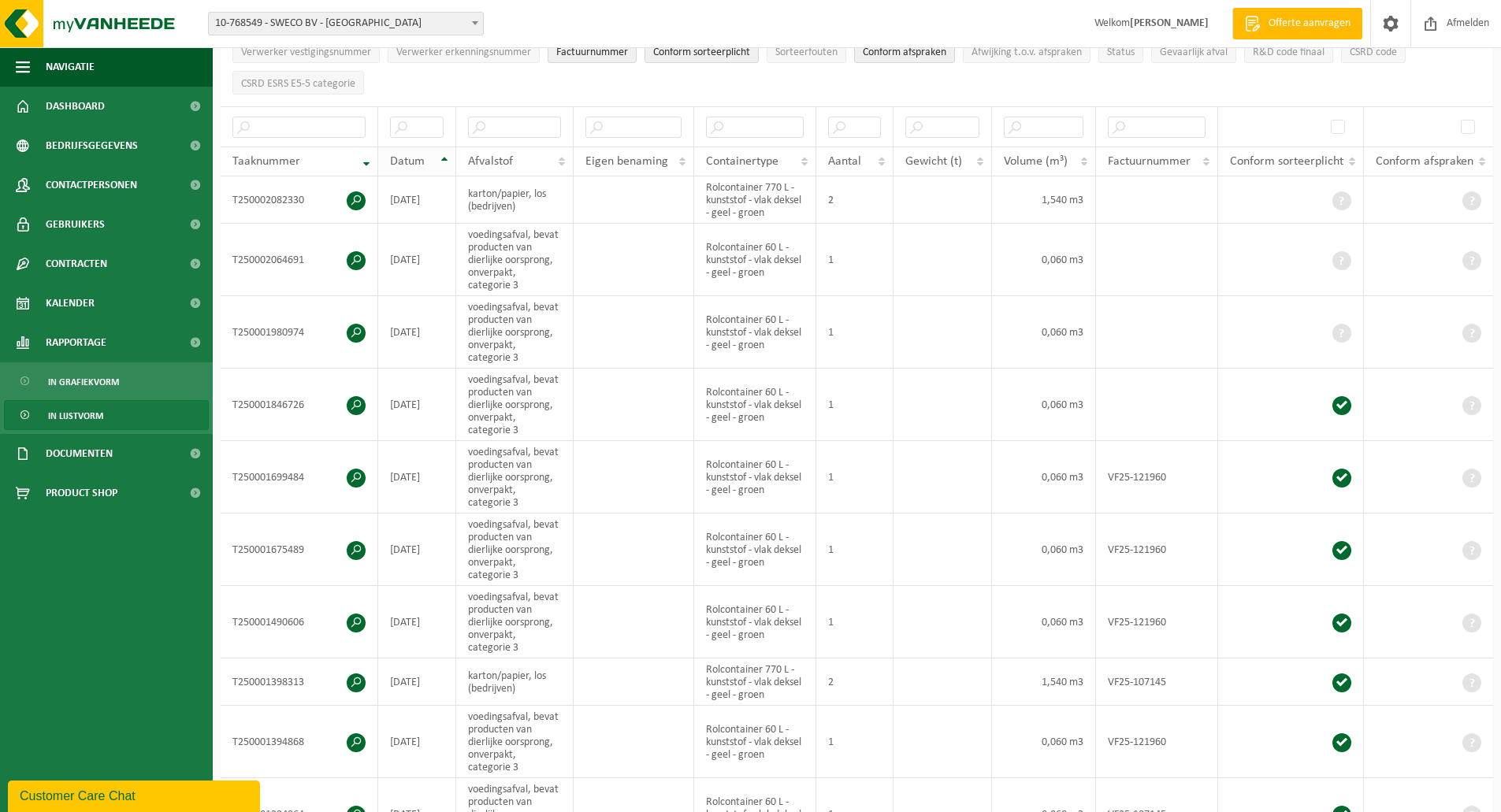
click at [441, 155] on th "Datum" at bounding box center [417, 161] width 78 height 30
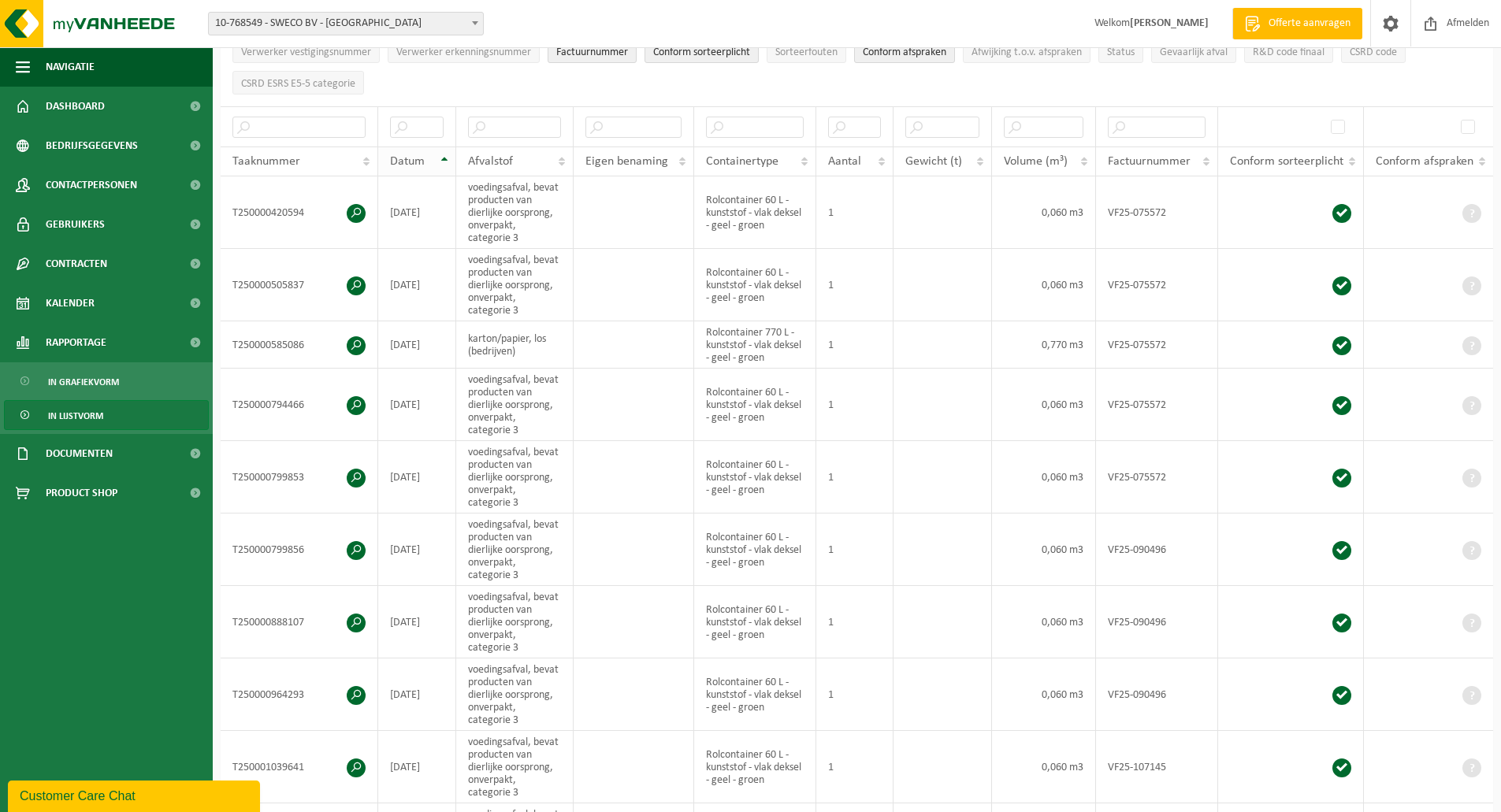
click at [447, 157] on th "Datum" at bounding box center [417, 161] width 78 height 30
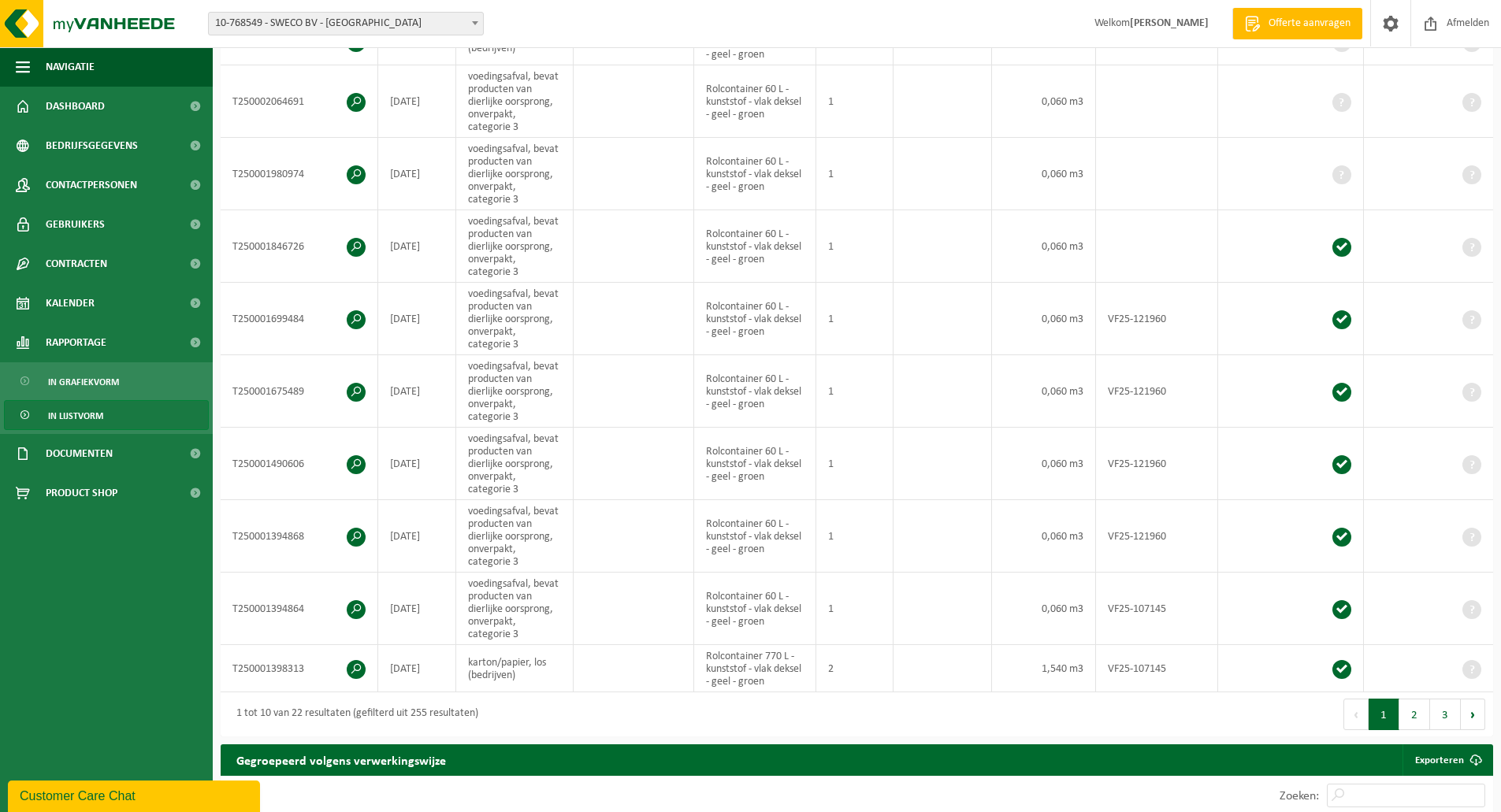
scroll to position [472, 0]
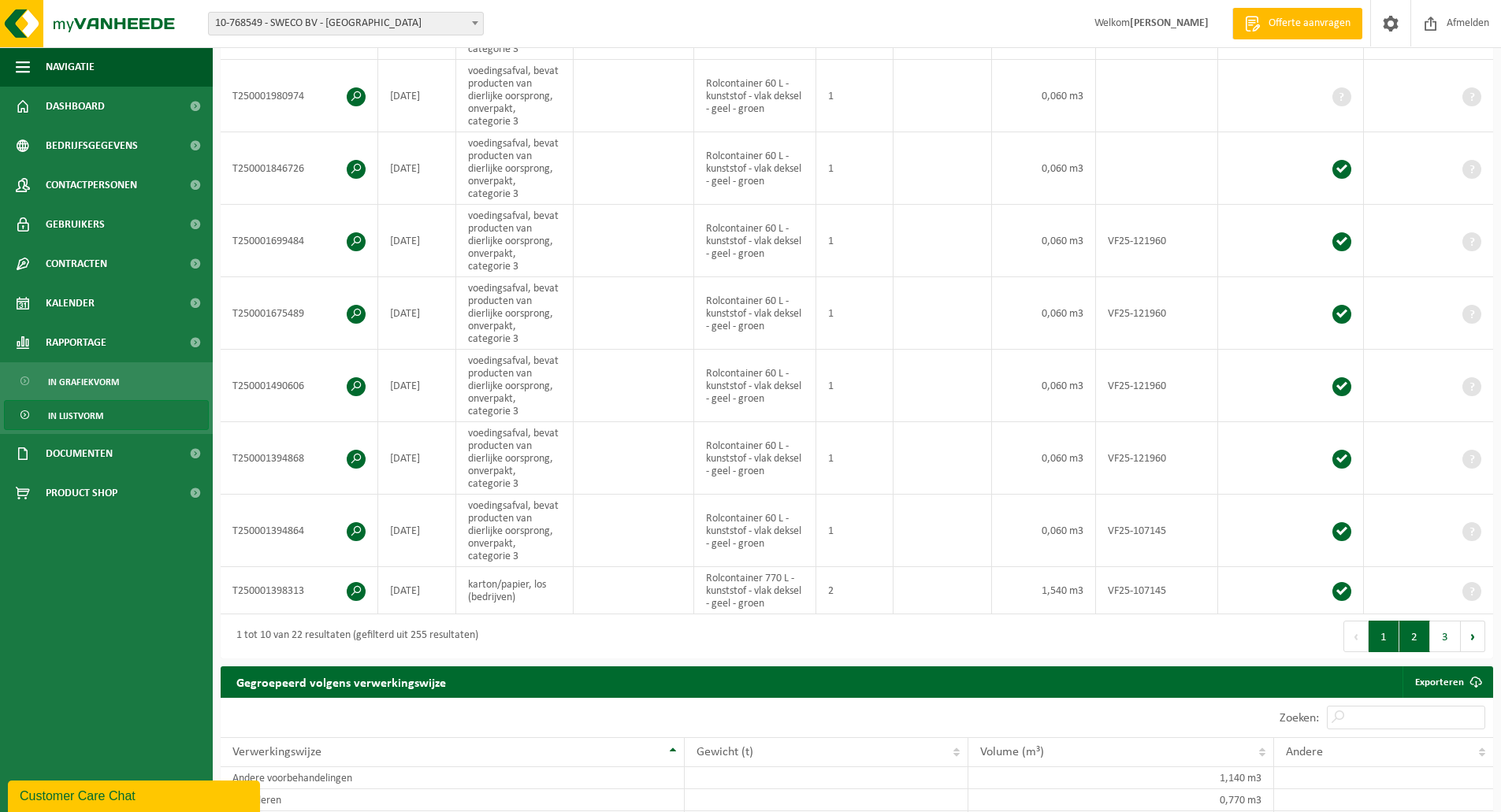
click at [1413, 638] on button "2" at bounding box center [1415, 636] width 30 height 31
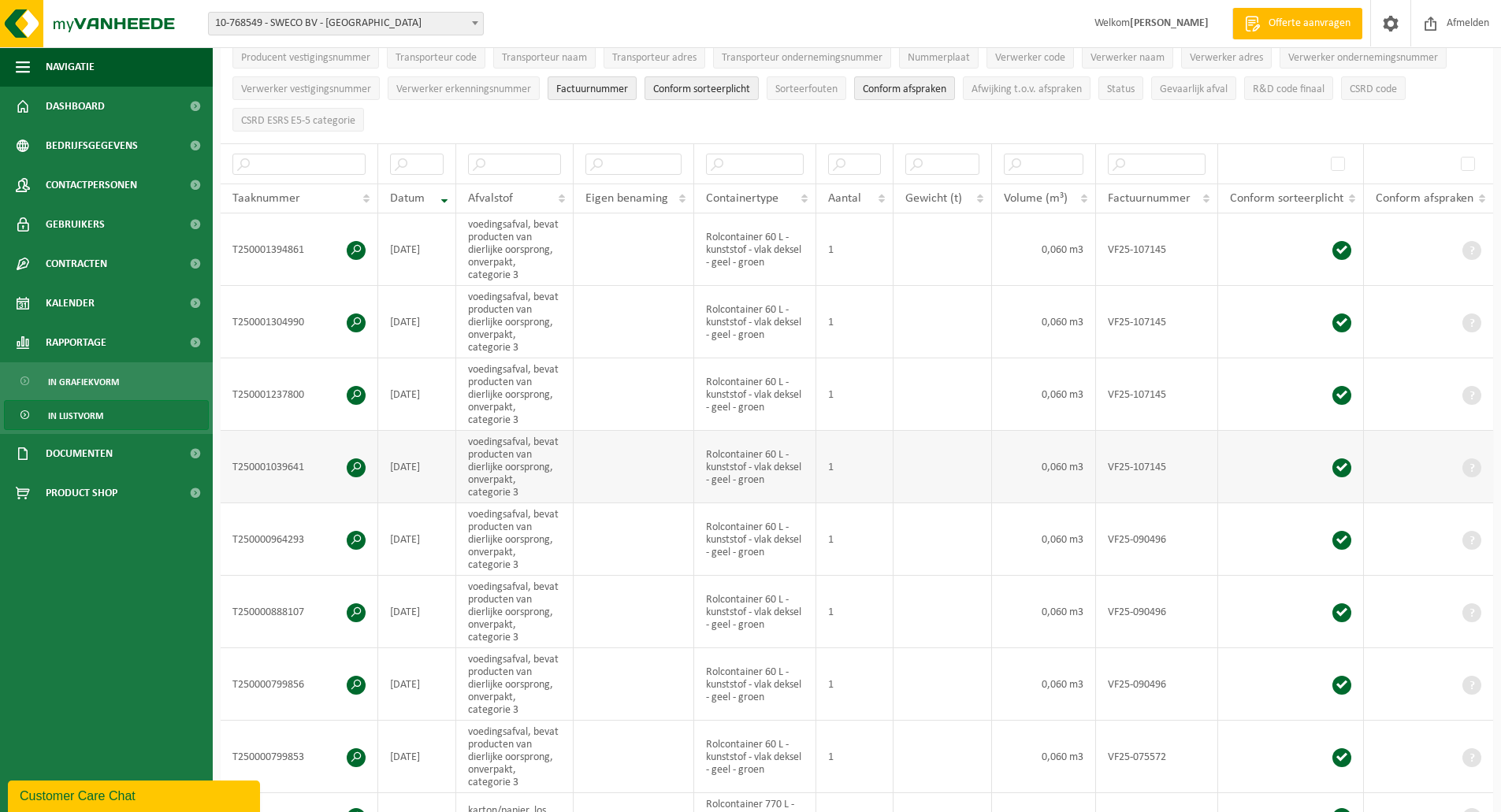
scroll to position [12, 0]
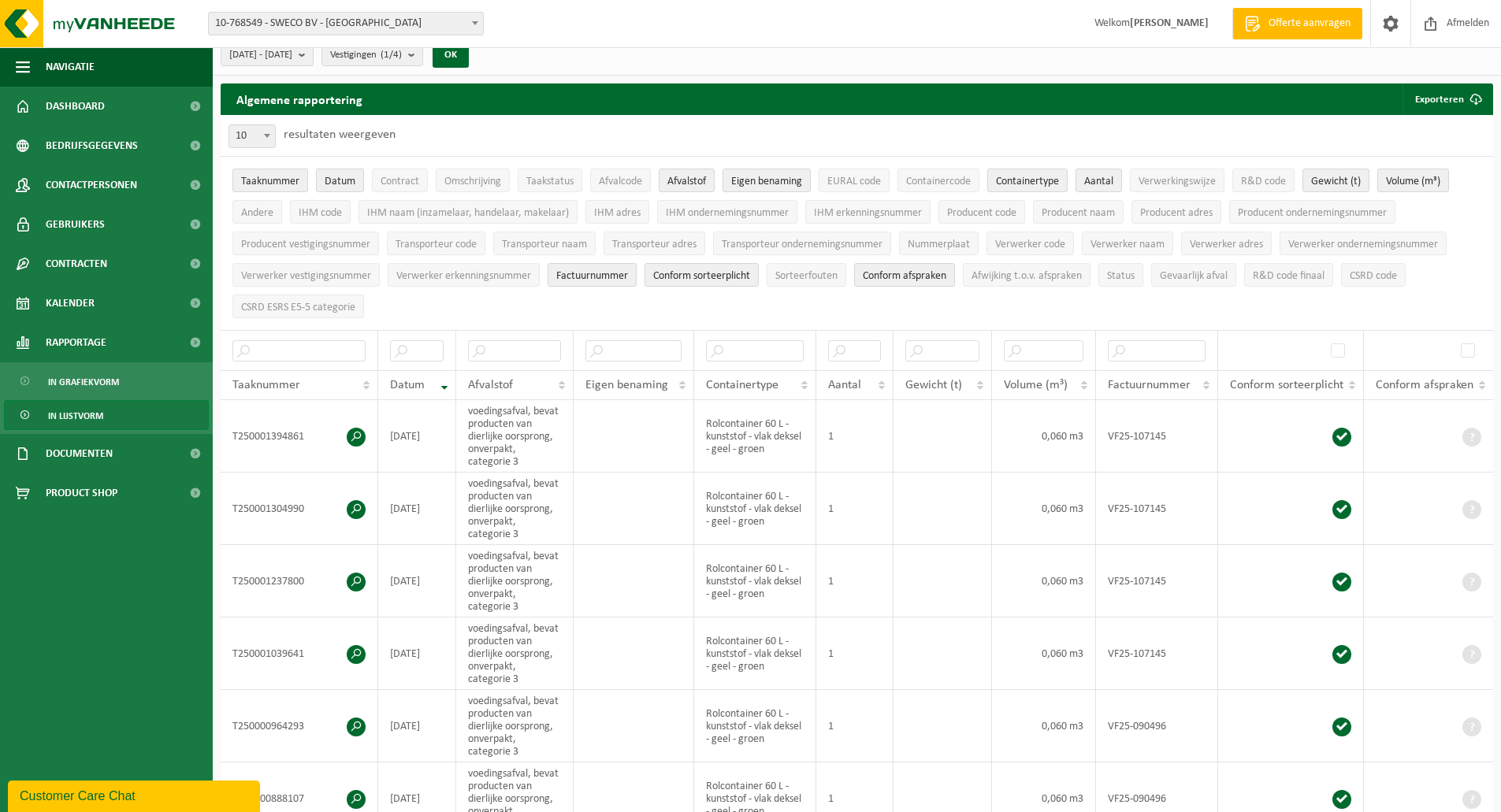
click at [266, 132] on span at bounding box center [267, 135] width 16 height 21
select select "50"
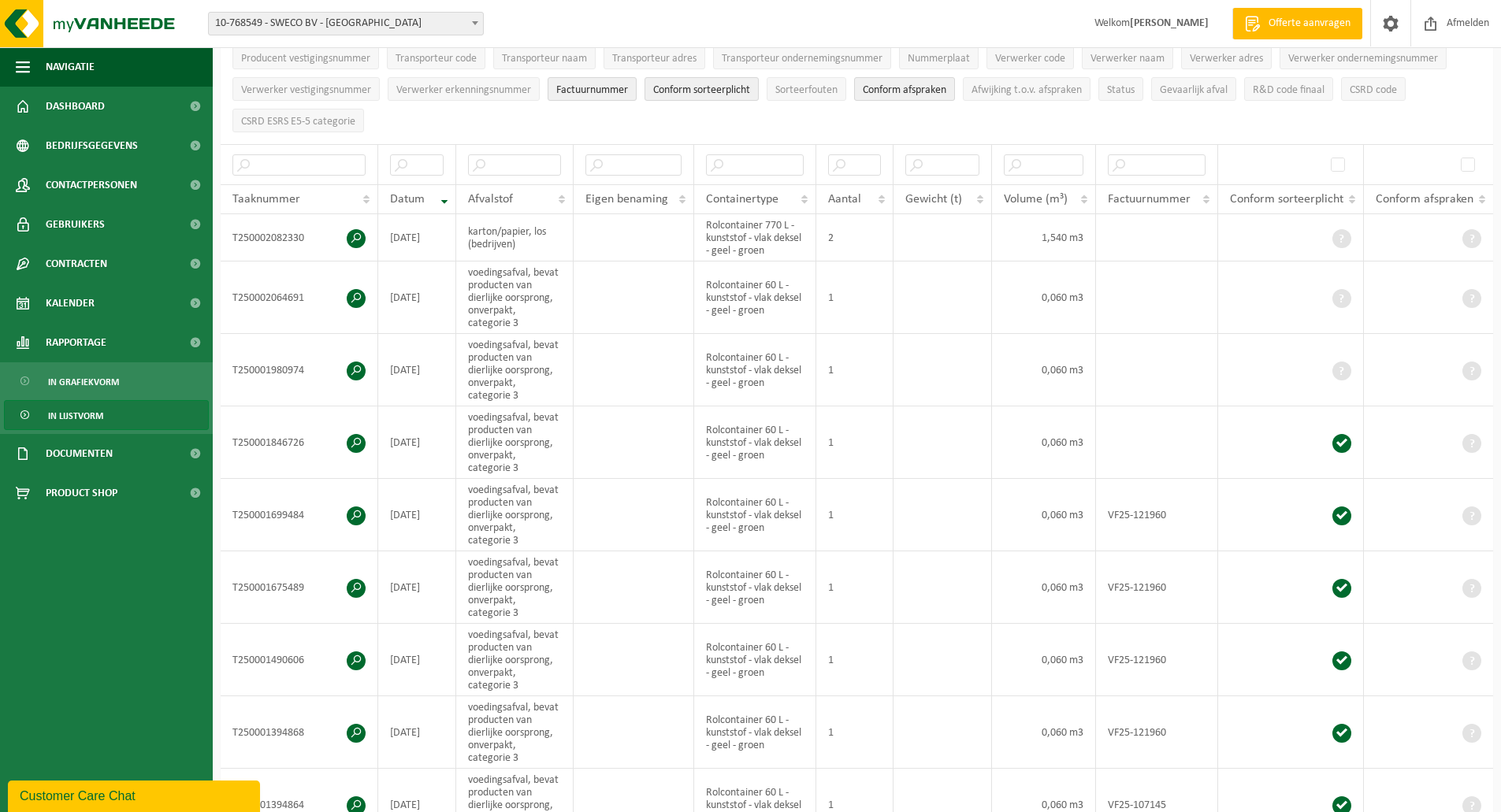
scroll to position [0, 0]
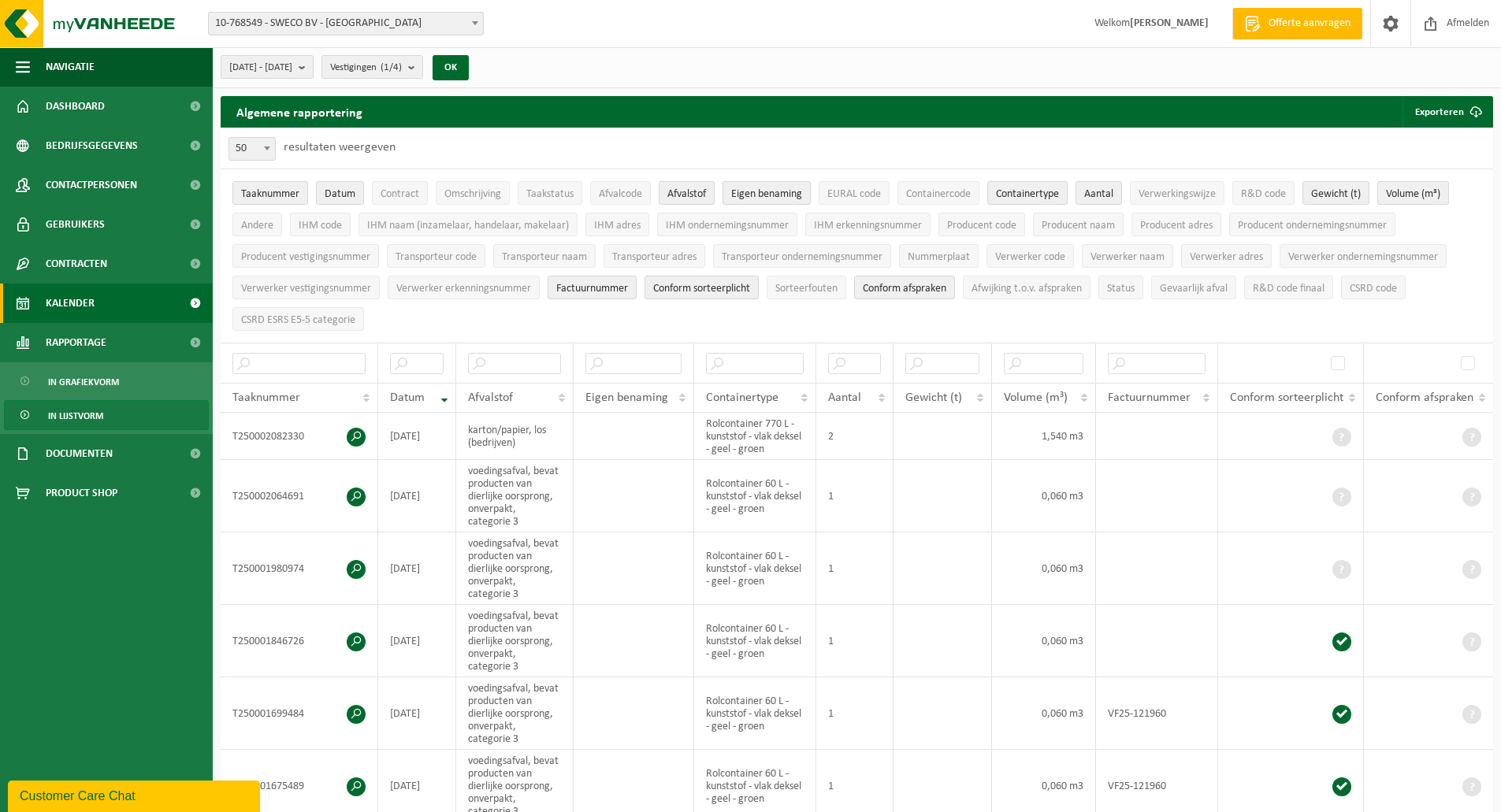
click at [107, 297] on link "Kalender" at bounding box center [106, 303] width 213 height 39
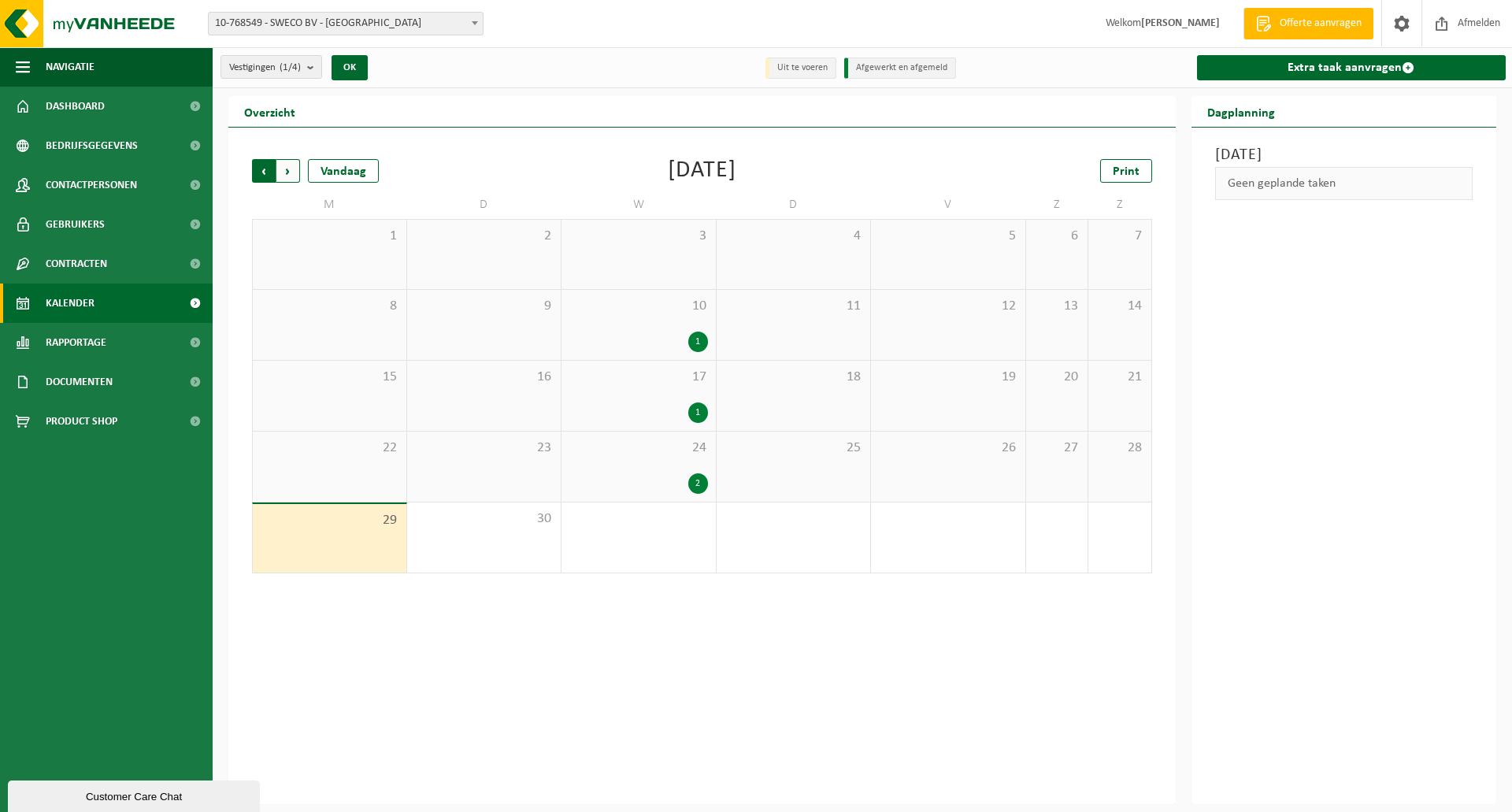
click at [295, 168] on span "Volgende" at bounding box center [288, 171] width 24 height 24
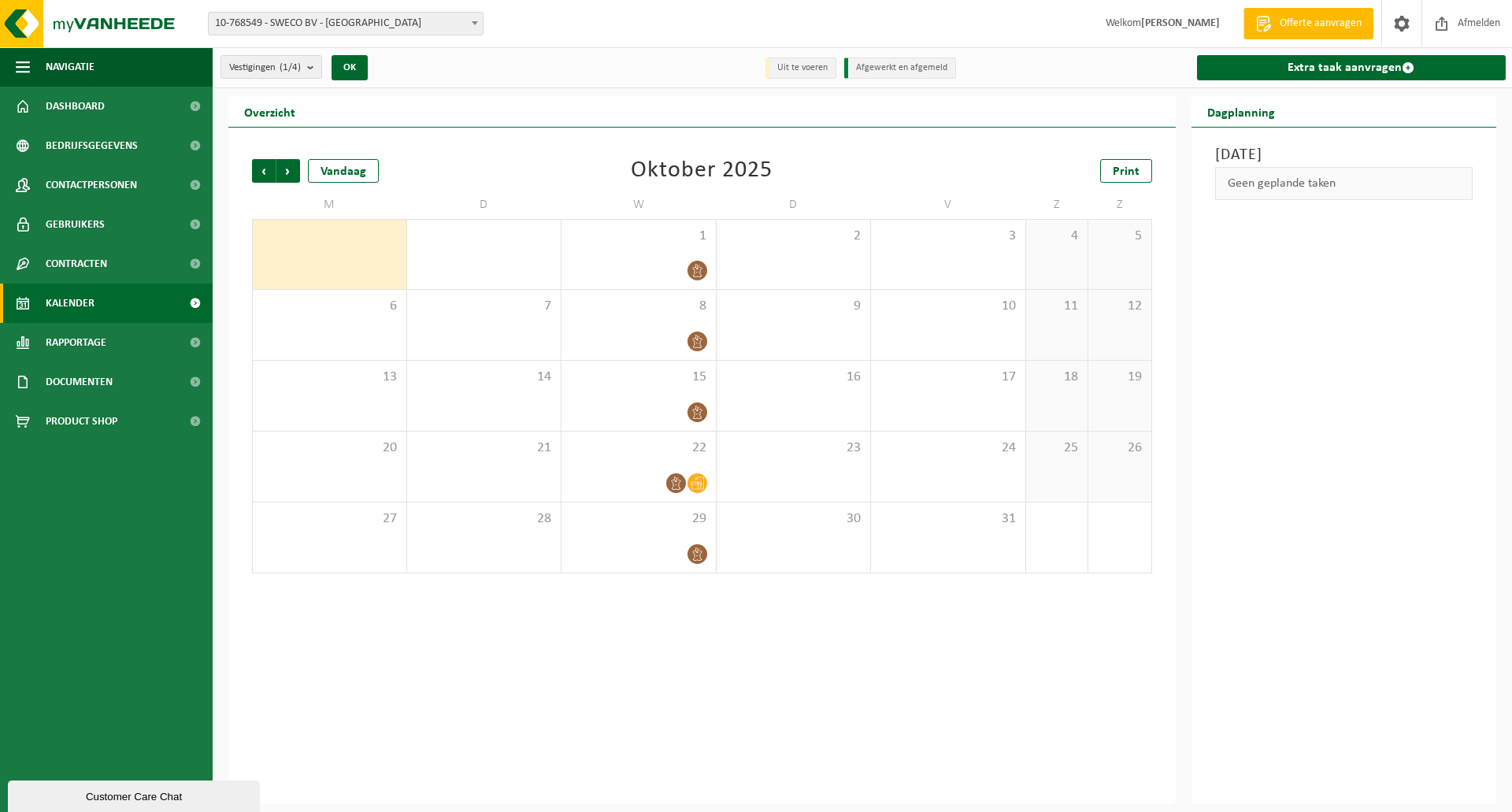
click at [1511, 573] on div "Overzicht Vorige Volgende Vandaag [DATE] Print M D W D V Z Z 29 30 1 2 3 4 5 6 …" at bounding box center [862, 450] width 1299 height 709
click at [1507, 564] on div "Overzicht Vorige Volgende Vandaag [DATE] Print M D W D V Z Z 29 30 1 2 3 4 5 6 …" at bounding box center [862, 450] width 1299 height 709
click at [287, 168] on span "Volgende" at bounding box center [288, 171] width 24 height 24
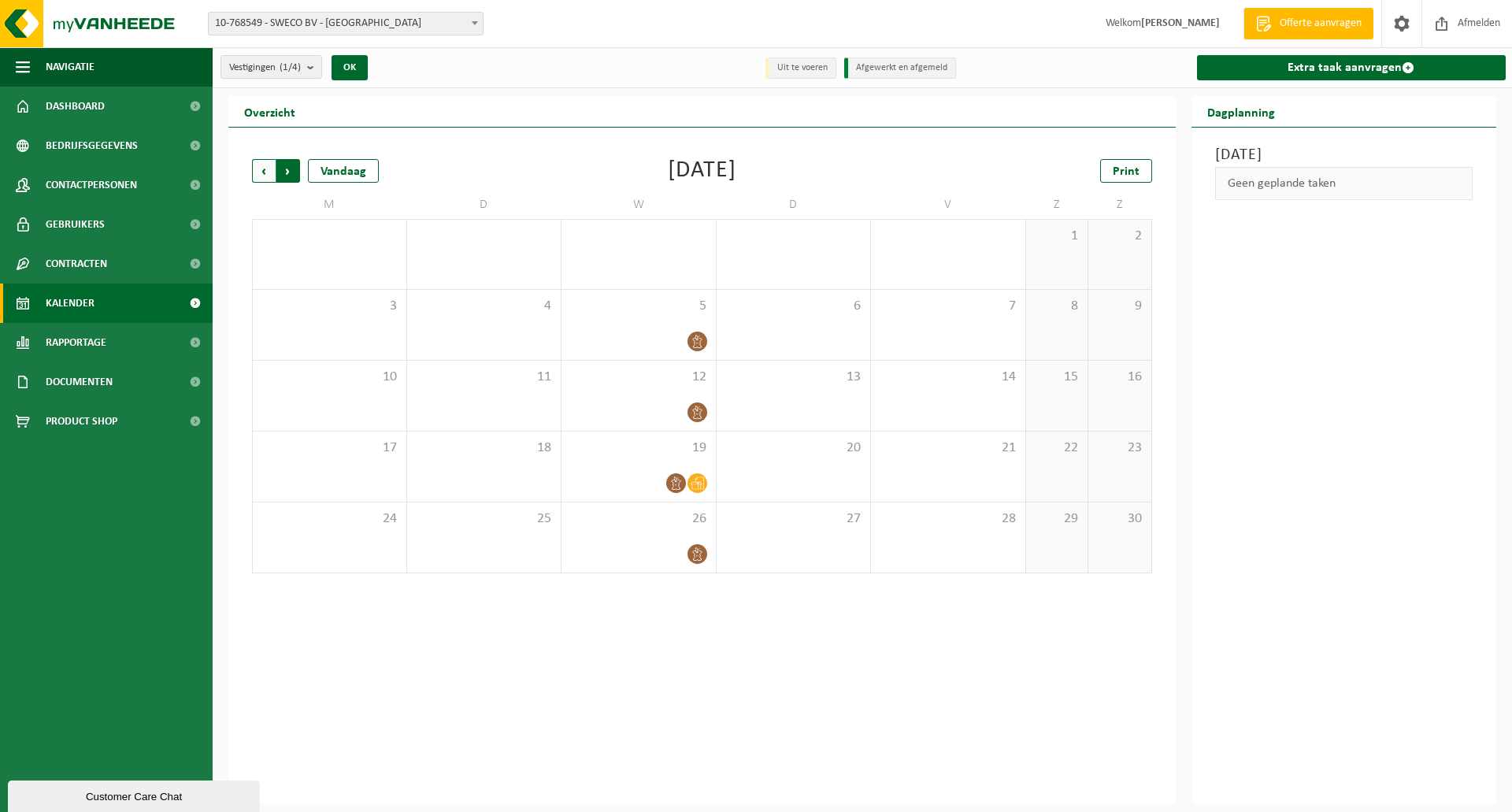
click at [258, 170] on span "Vorige" at bounding box center [264, 171] width 24 height 24
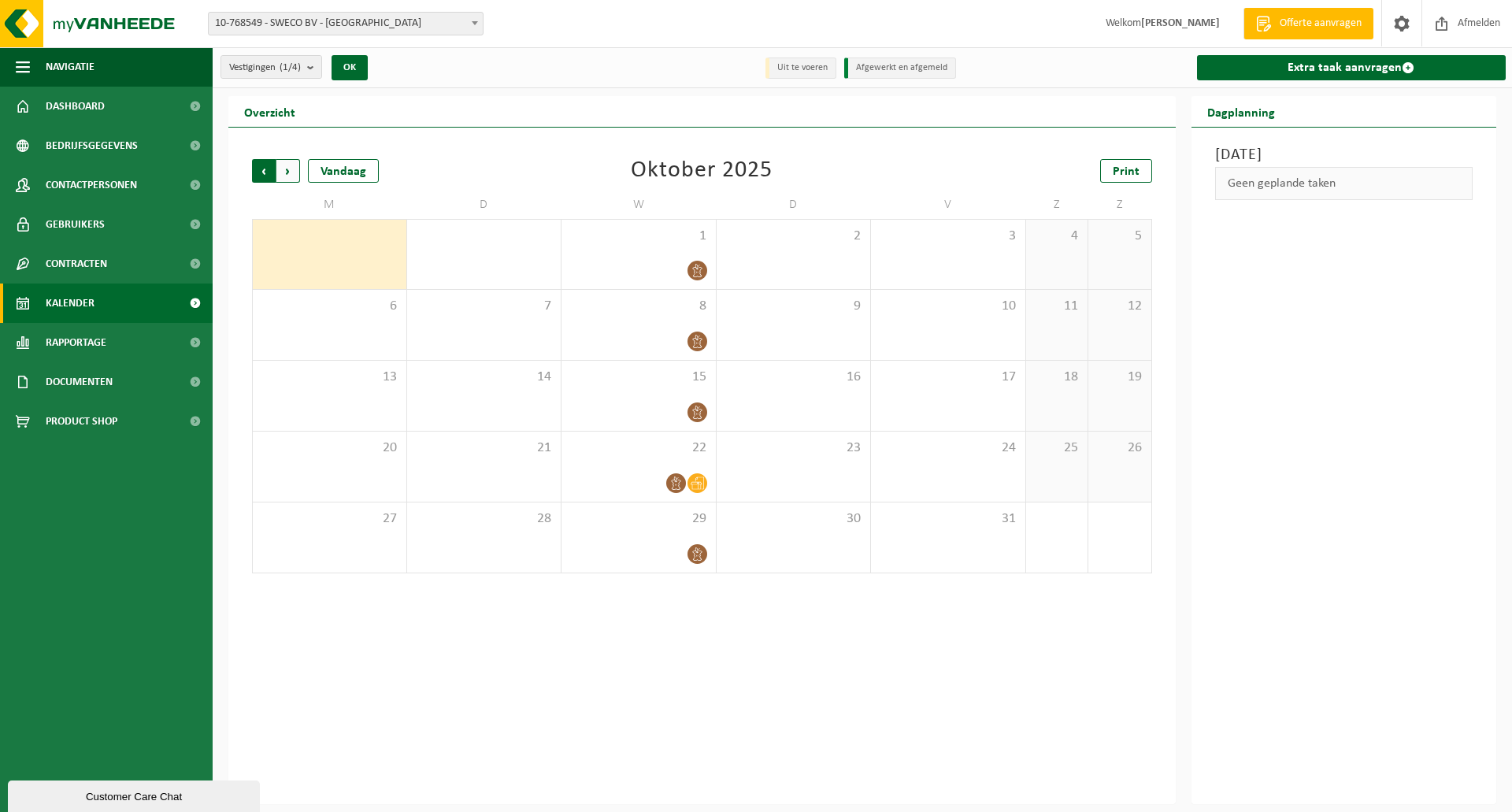
click at [296, 172] on span "Volgende" at bounding box center [288, 171] width 24 height 24
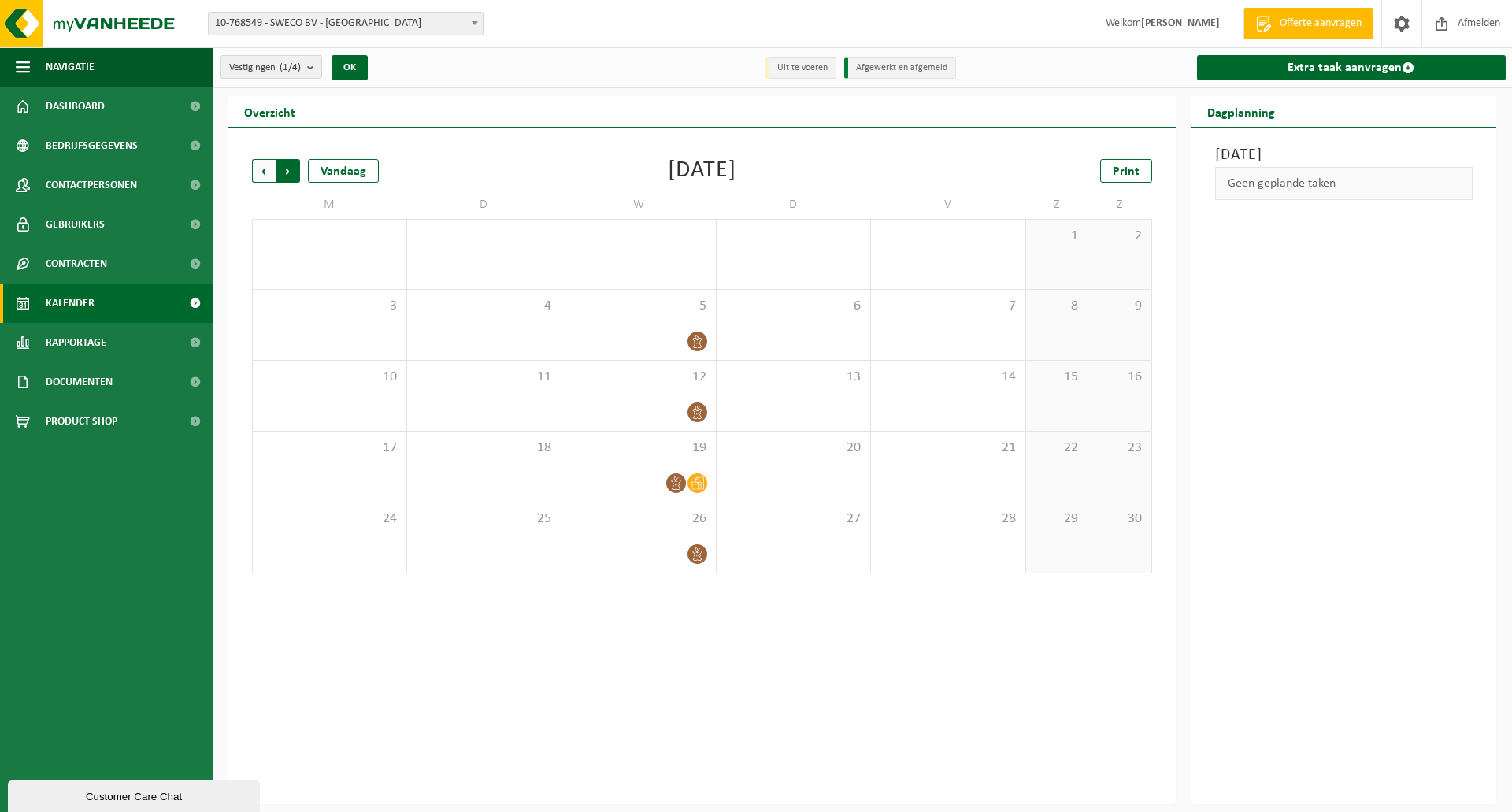
click at [274, 168] on span "Vorige" at bounding box center [264, 171] width 24 height 24
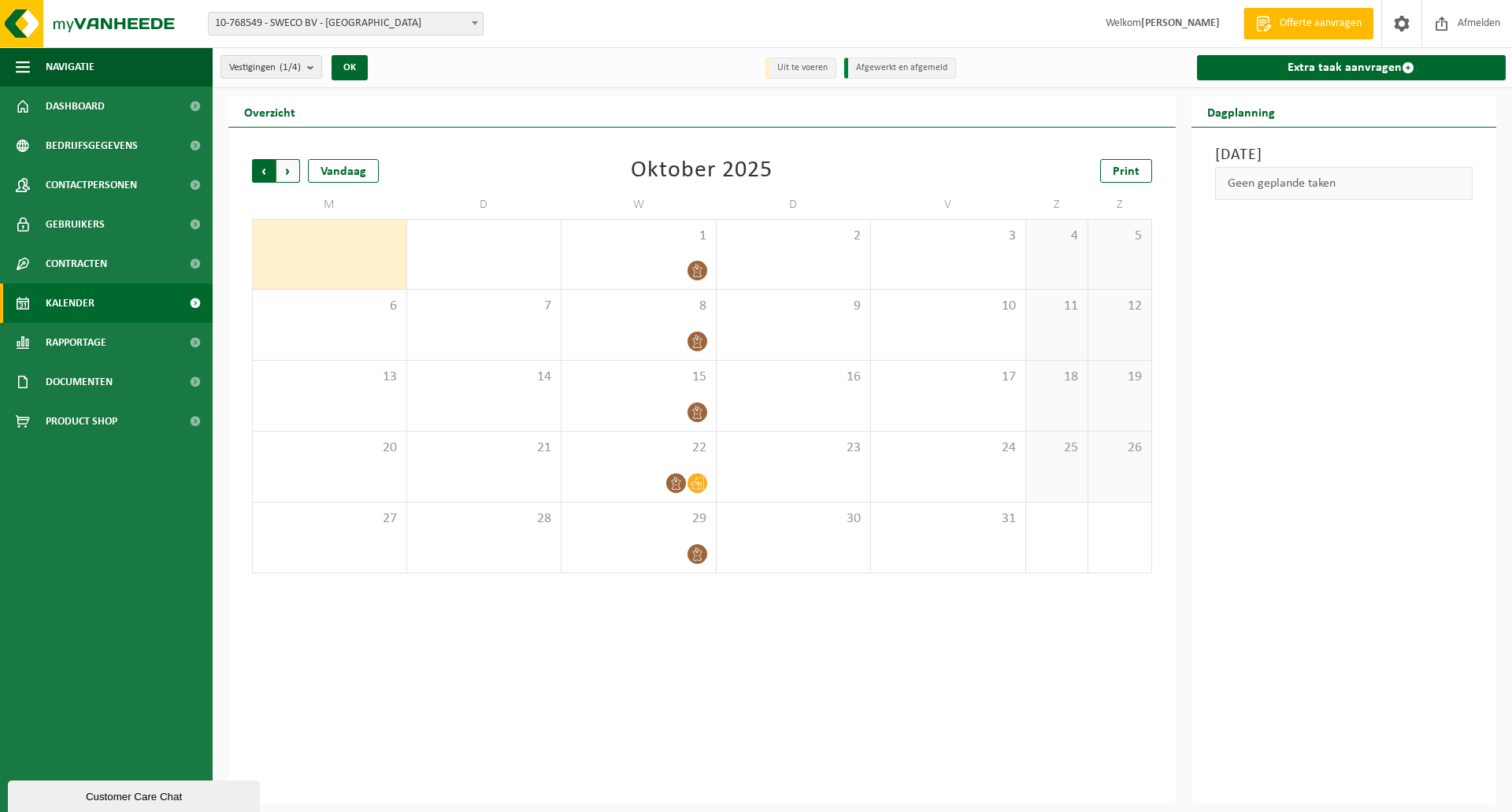
click at [283, 172] on span "Volgende" at bounding box center [288, 171] width 24 height 24
click at [289, 172] on span "Volgende" at bounding box center [288, 171] width 24 height 24
